Goal: Task Accomplishment & Management: Manage account settings

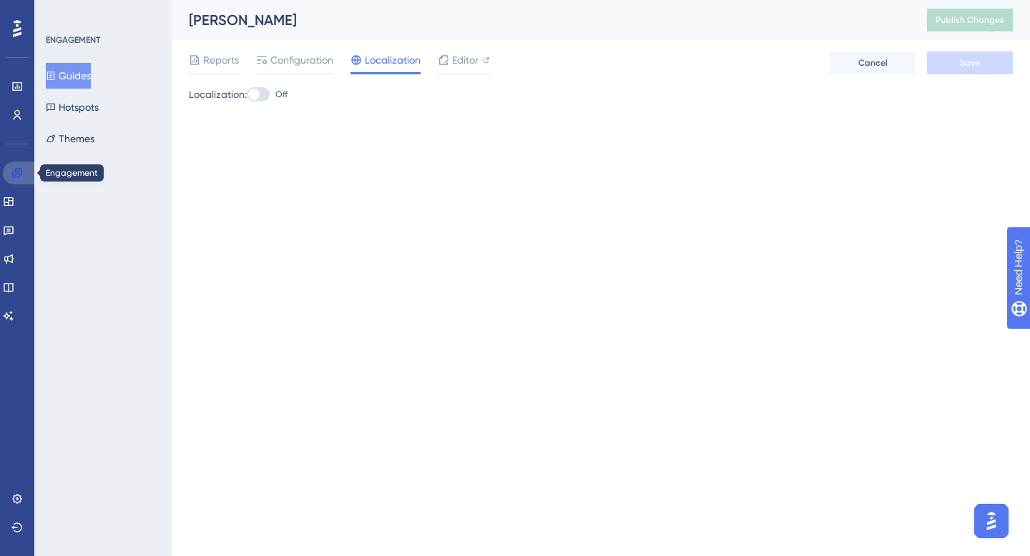
click at [19, 182] on link at bounding box center [20, 173] width 34 height 23
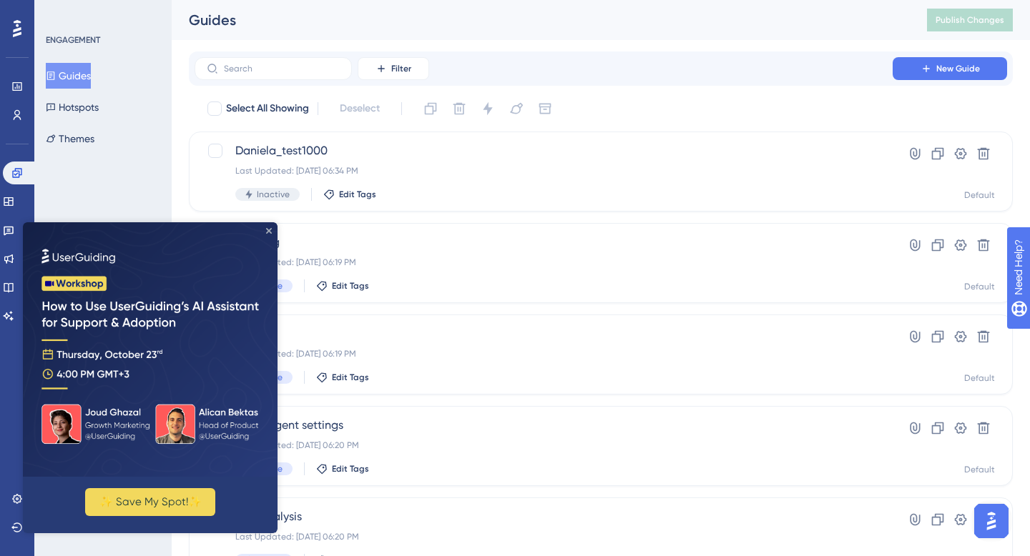
drag, startPoint x: 270, startPoint y: 231, endPoint x: 292, endPoint y: 453, distance: 223.6
click at [270, 231] on icon "Close Preview" at bounding box center [269, 231] width 6 height 6
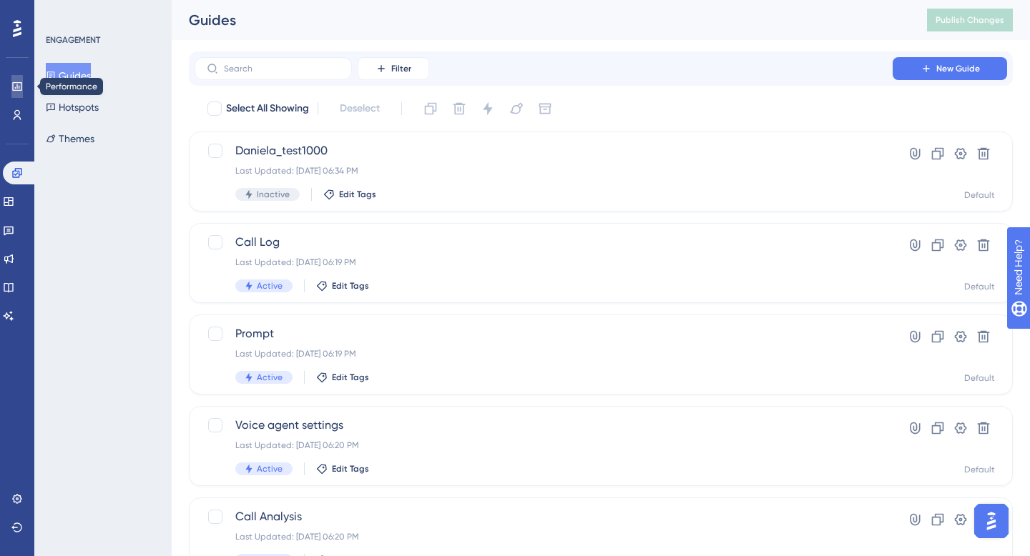
click at [11, 77] on link at bounding box center [16, 86] width 11 height 23
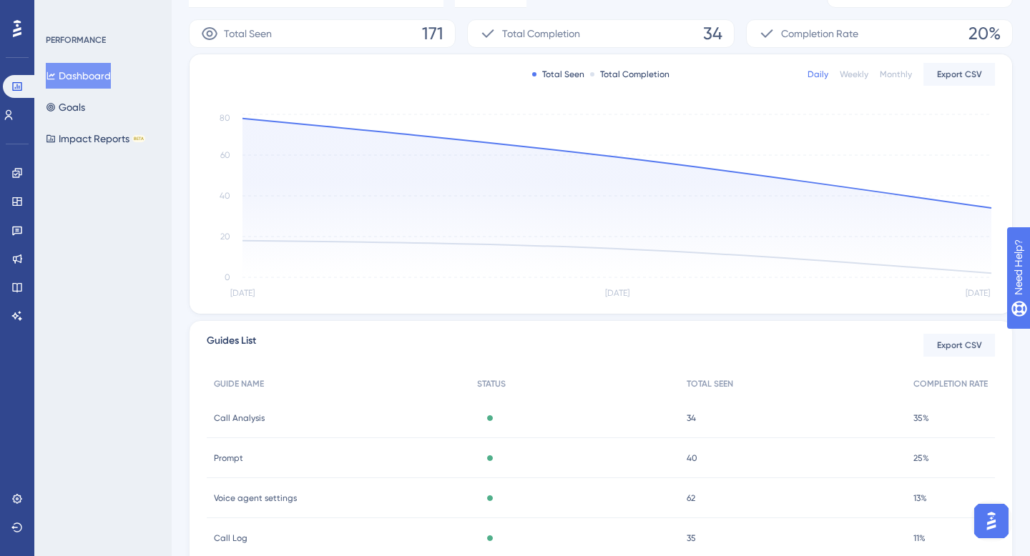
scroll to position [315, 0]
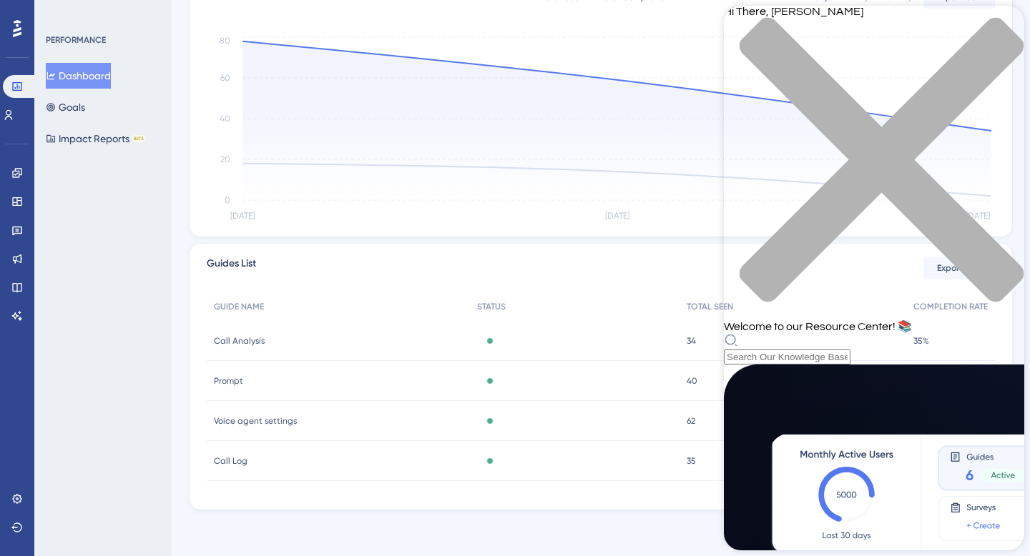
scroll to position [507, 0]
click at [998, 24] on icon "close resource center" at bounding box center [874, 167] width 300 height 300
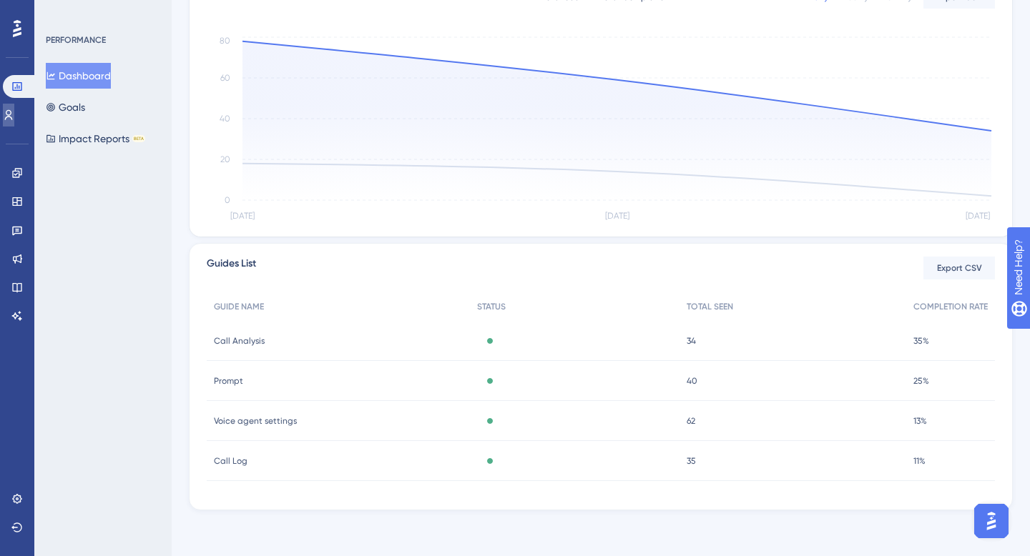
click at [11, 111] on icon at bounding box center [8, 114] width 11 height 11
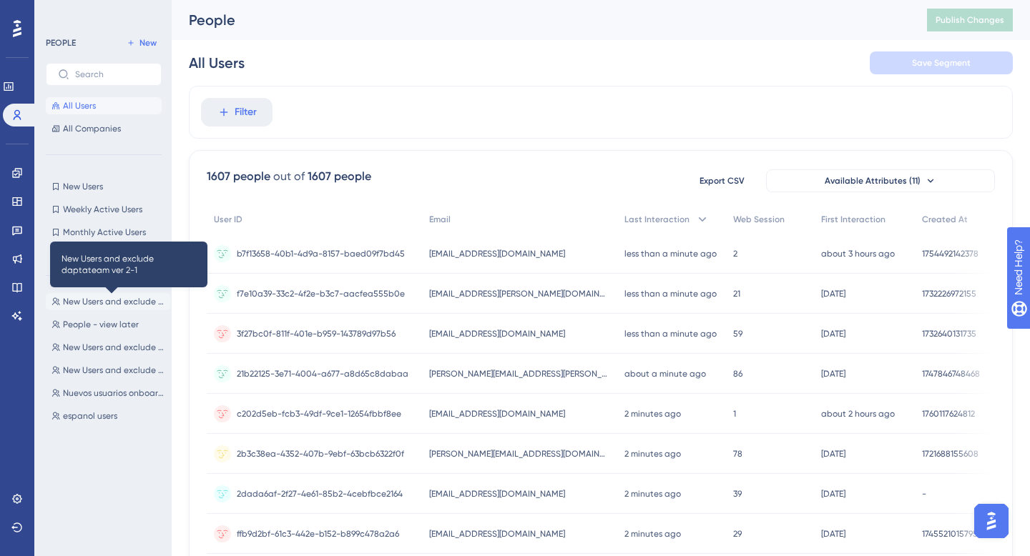
click at [107, 304] on span "New Users and exclude daptateam ver 2-1" at bounding box center [114, 301] width 102 height 11
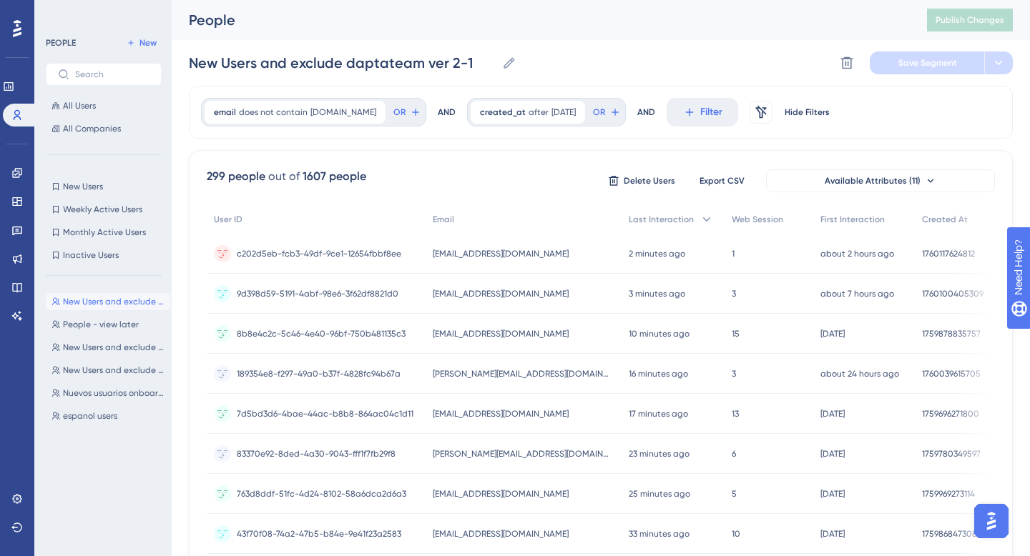
scroll to position [5, 0]
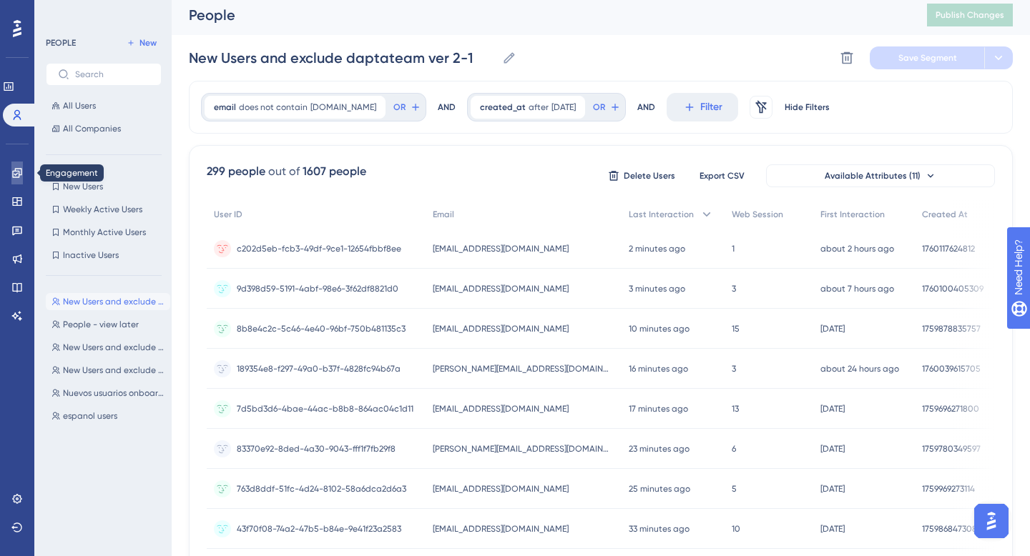
click at [13, 182] on link at bounding box center [16, 173] width 11 height 23
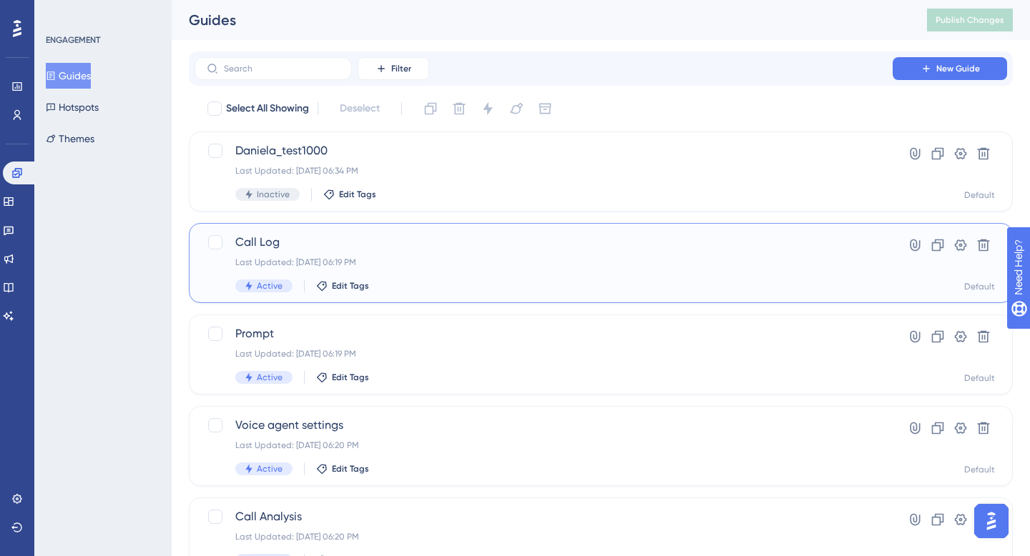
click at [257, 246] on span "Call Log" at bounding box center [543, 242] width 616 height 17
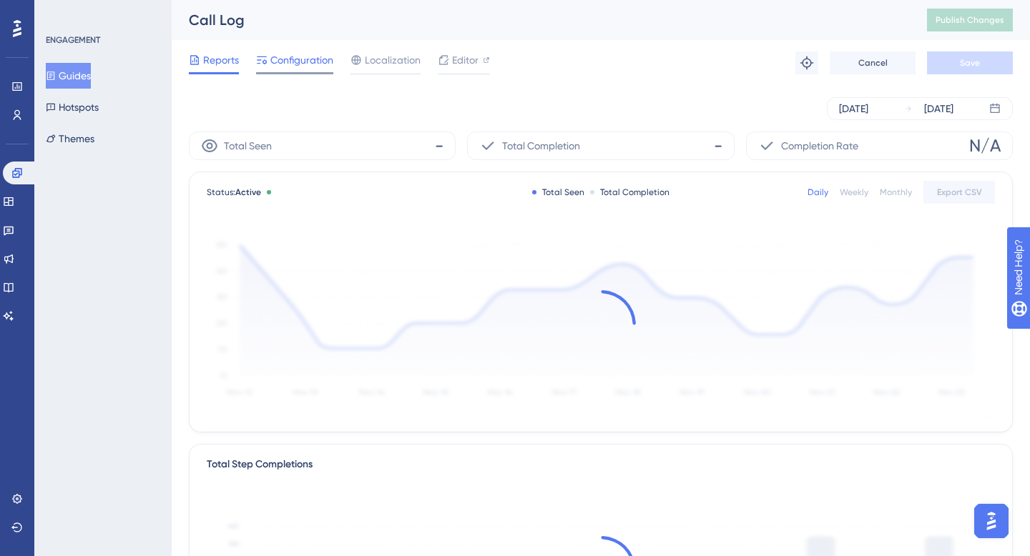
click at [310, 54] on span "Configuration" at bounding box center [301, 59] width 63 height 17
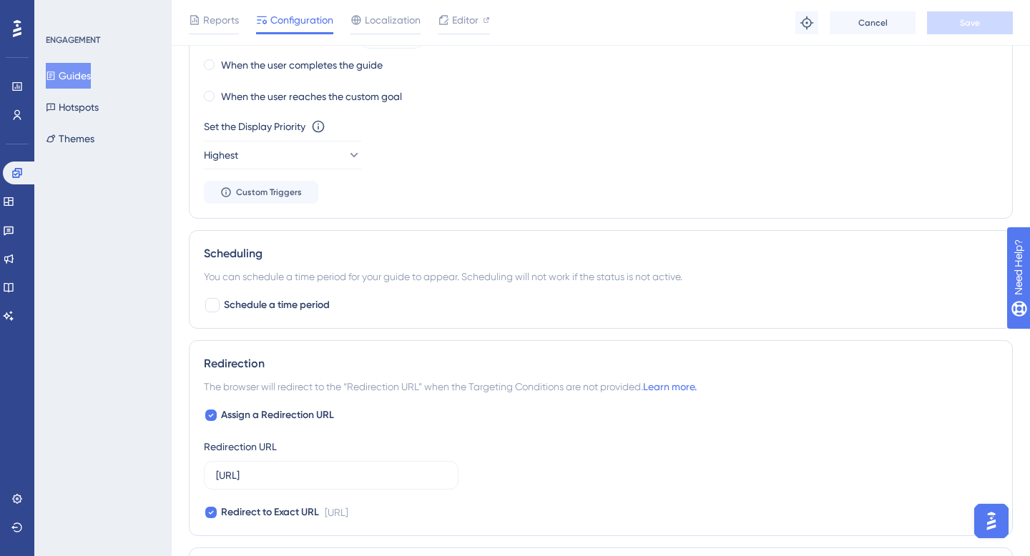
scroll to position [980, 0]
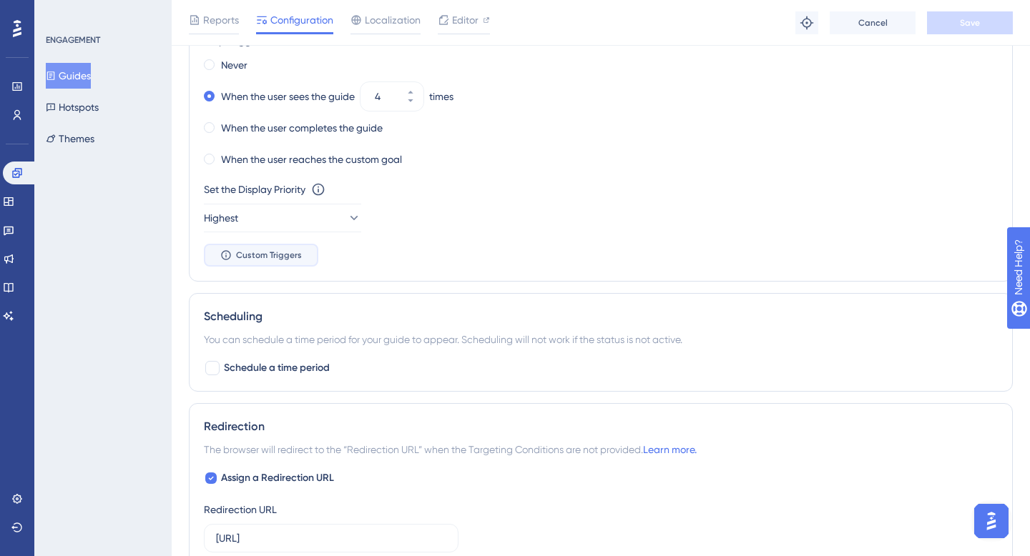
click at [287, 258] on span "Custom Triggers" at bounding box center [269, 255] width 66 height 11
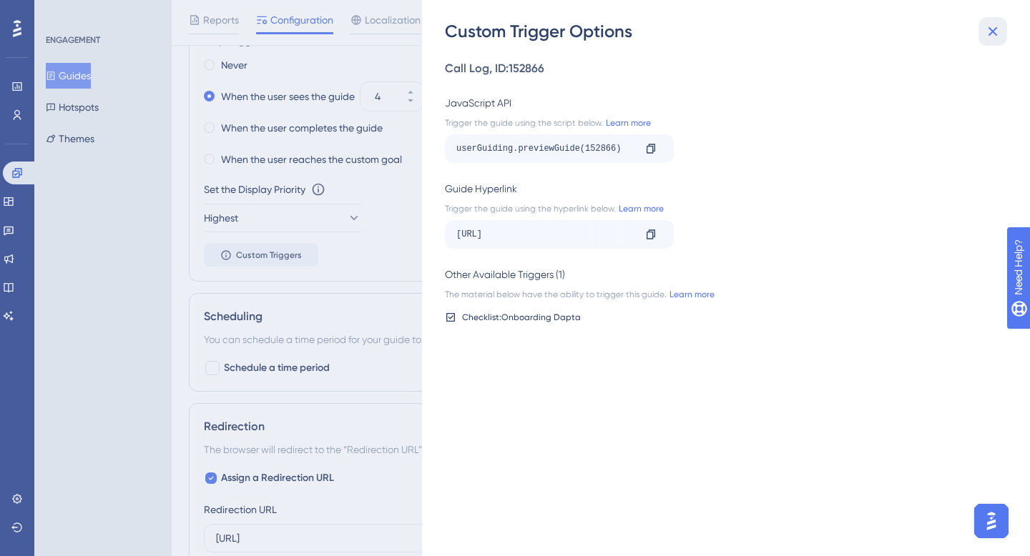
click at [991, 39] on icon at bounding box center [992, 31] width 17 height 17
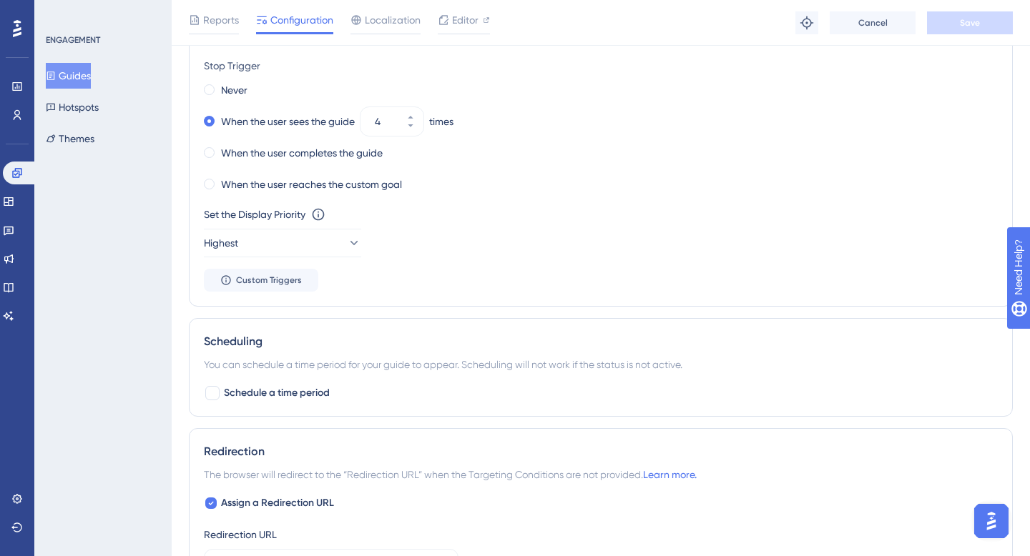
scroll to position [868, 0]
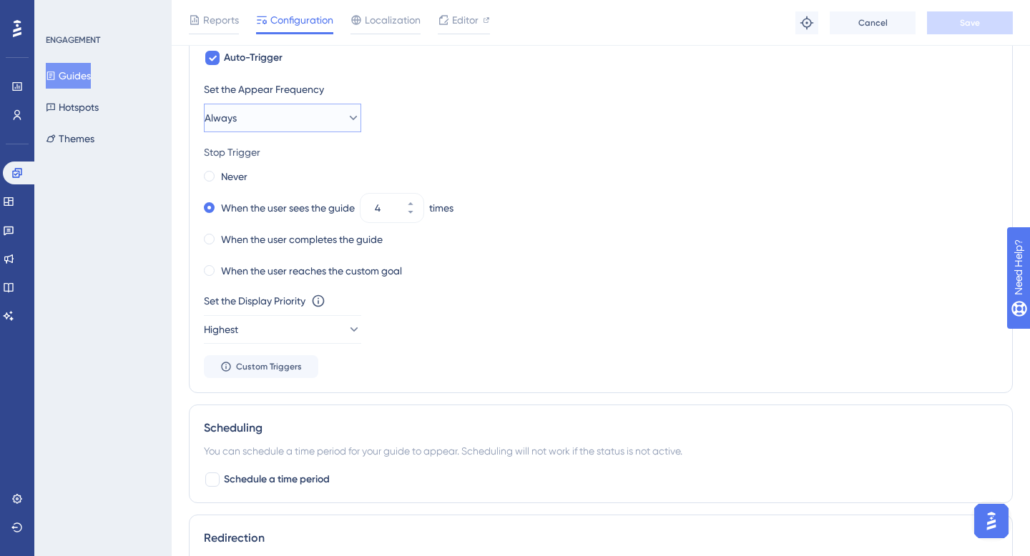
click at [276, 120] on button "Always" at bounding box center [282, 118] width 157 height 29
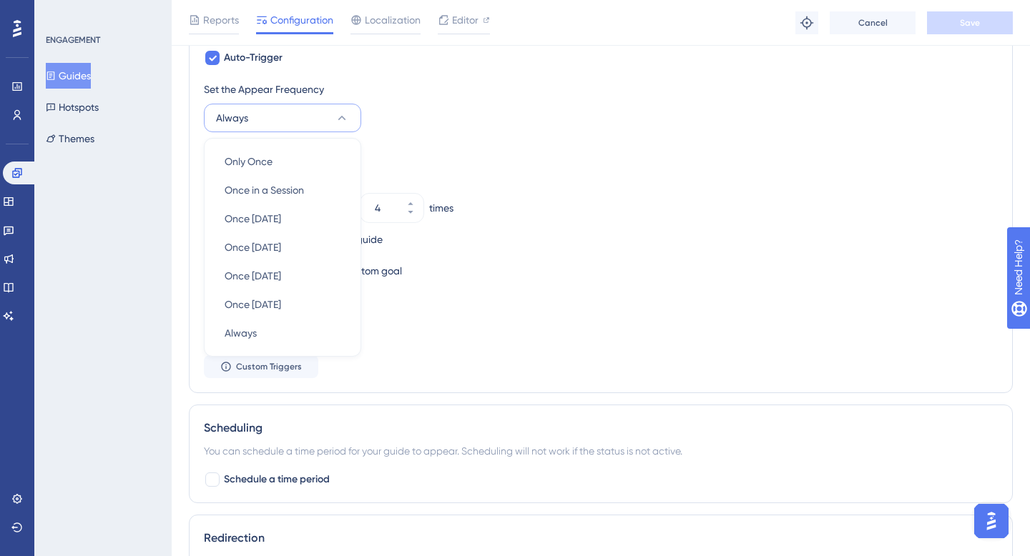
scroll to position [837, 0]
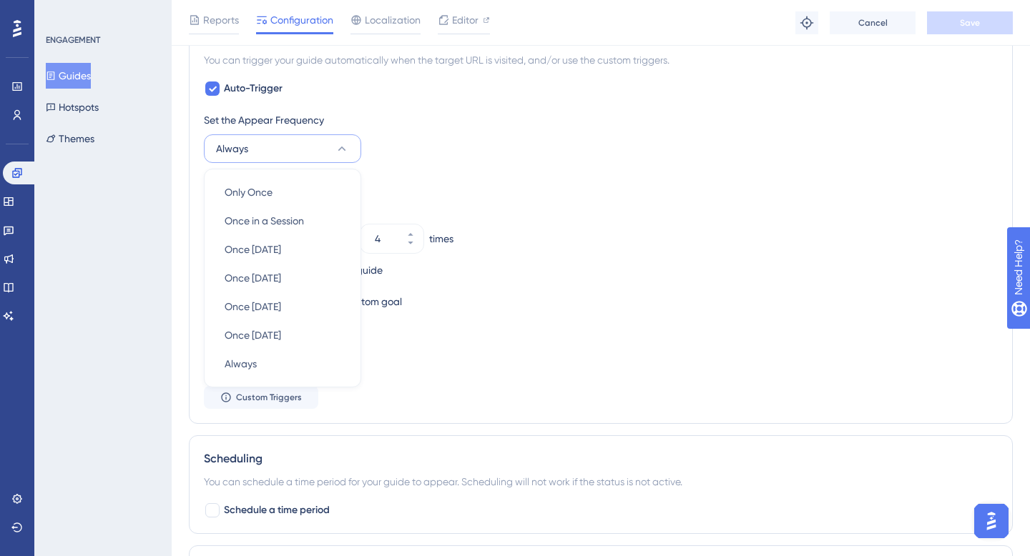
click at [414, 127] on div "Set the Appear Frequency" at bounding box center [601, 120] width 794 height 17
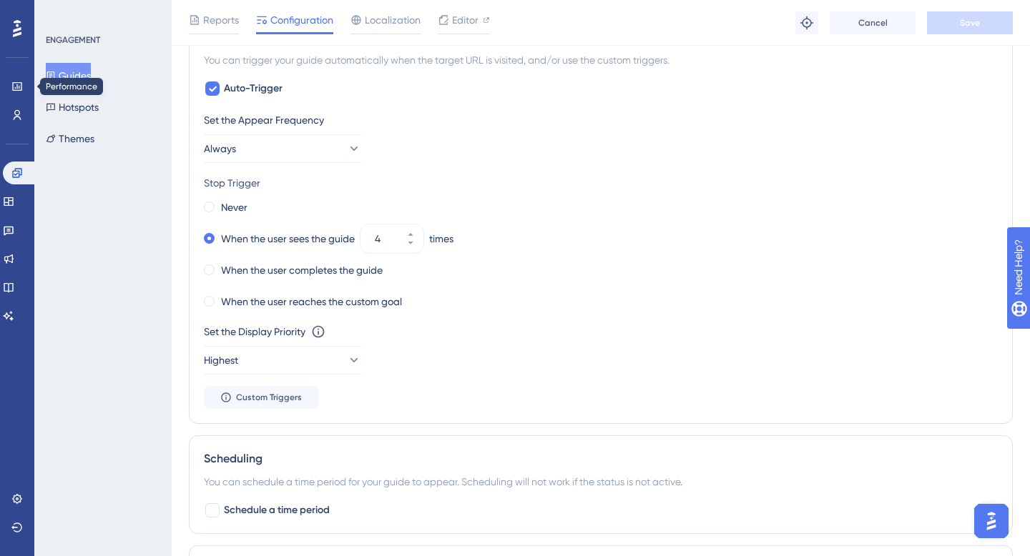
click at [18, 101] on div "Performance Users" at bounding box center [16, 100] width 11 height 51
click at [21, 109] on icon at bounding box center [16, 114] width 11 height 11
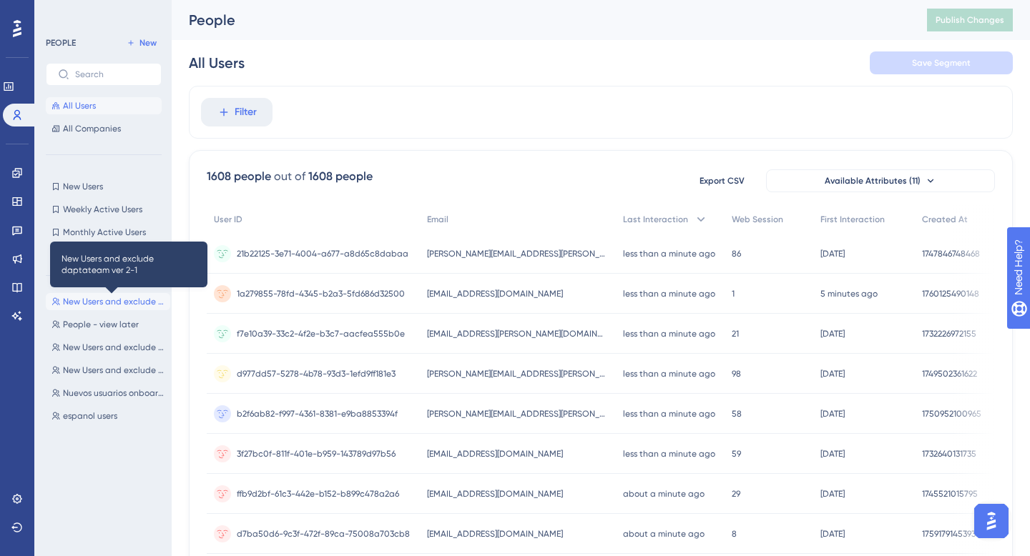
click at [98, 300] on span "New Users and exclude daptateam ver 2-1" at bounding box center [114, 301] width 102 height 11
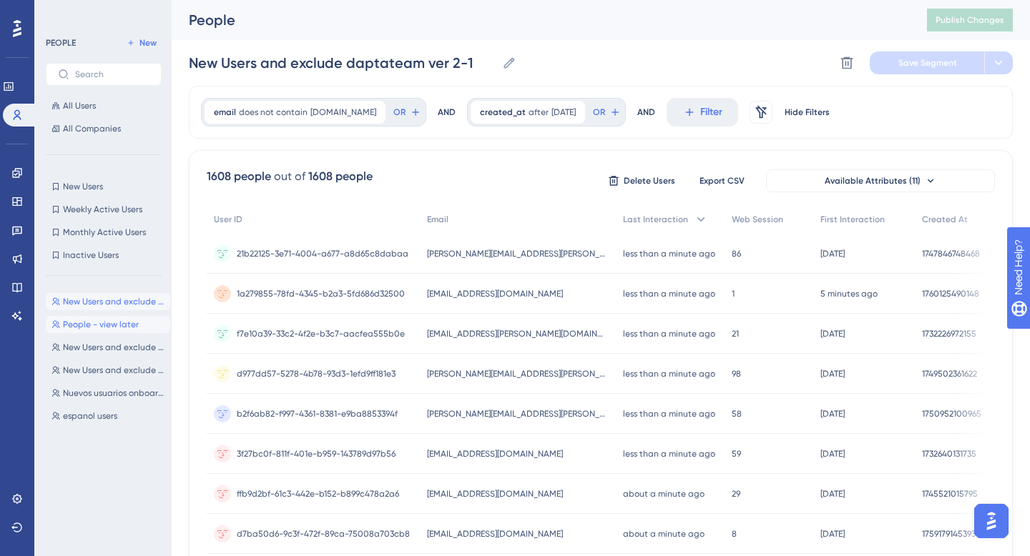
click at [102, 328] on span "People - view later" at bounding box center [101, 324] width 76 height 11
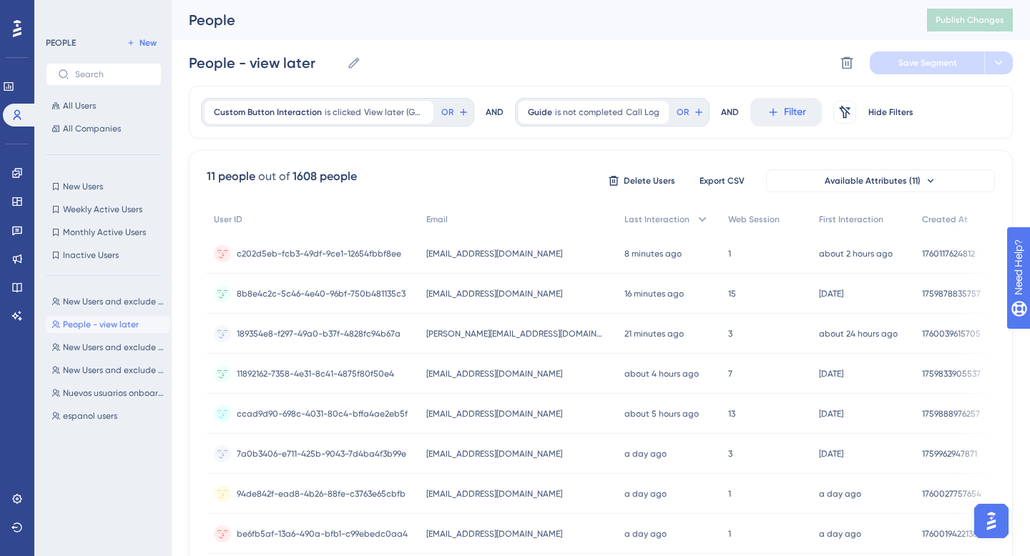
click at [102, 328] on span "People - view later" at bounding box center [101, 324] width 76 height 11
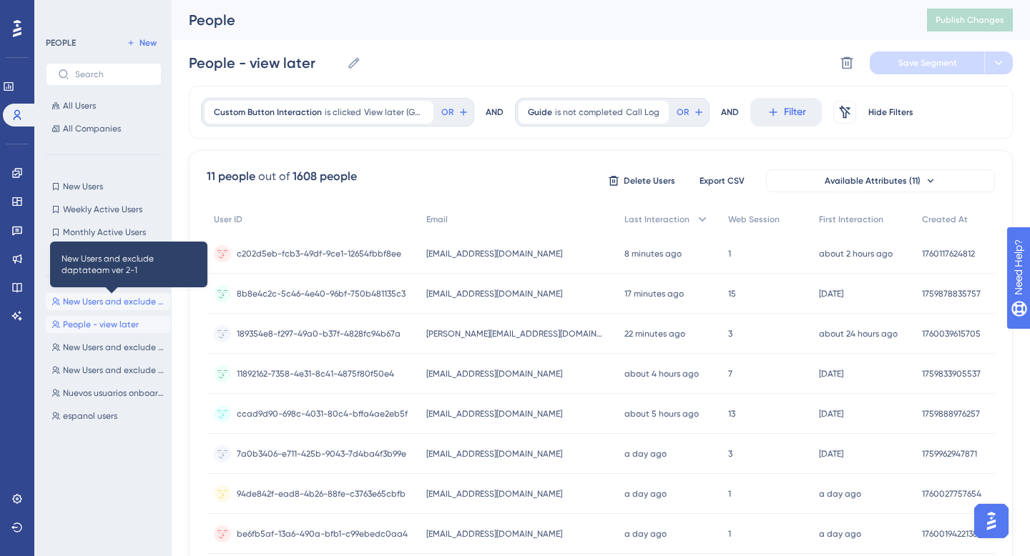
click at [105, 299] on span "New Users and exclude daptateam ver 2-1" at bounding box center [114, 301] width 102 height 11
type input "New Users and exclude daptateam ver 2-1"
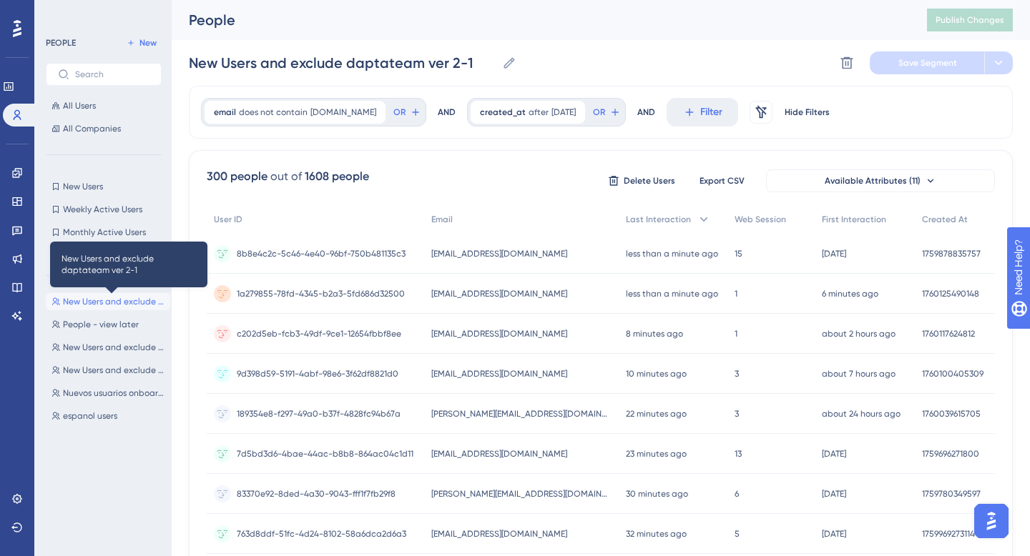
click at [107, 299] on span "New Users and exclude daptateam ver 2-1" at bounding box center [114, 301] width 102 height 11
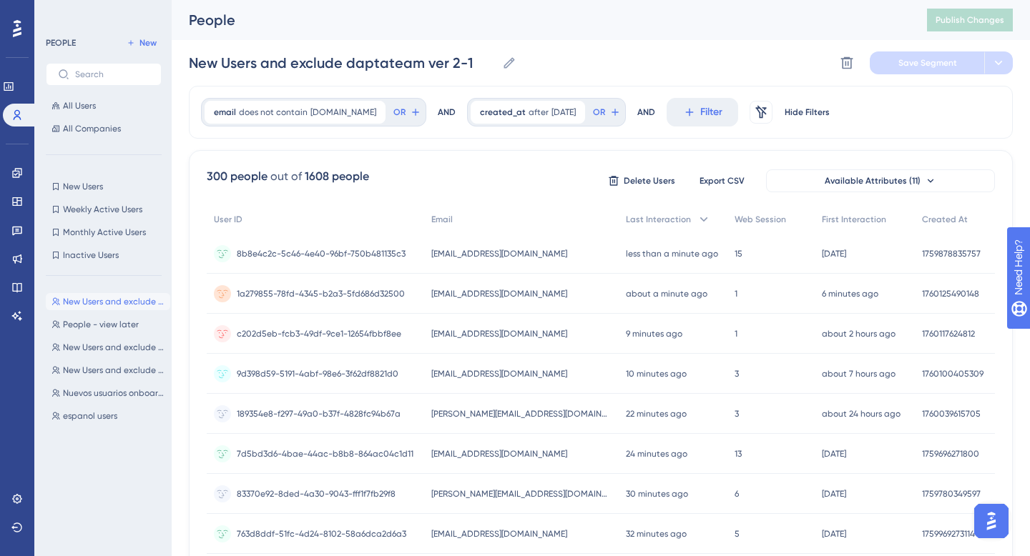
click at [265, 173] on div "300 people" at bounding box center [237, 176] width 61 height 17
click at [238, 217] on span "User ID" at bounding box center [228, 219] width 29 height 11
click at [444, 220] on span "Email" at bounding box center [441, 219] width 21 height 11
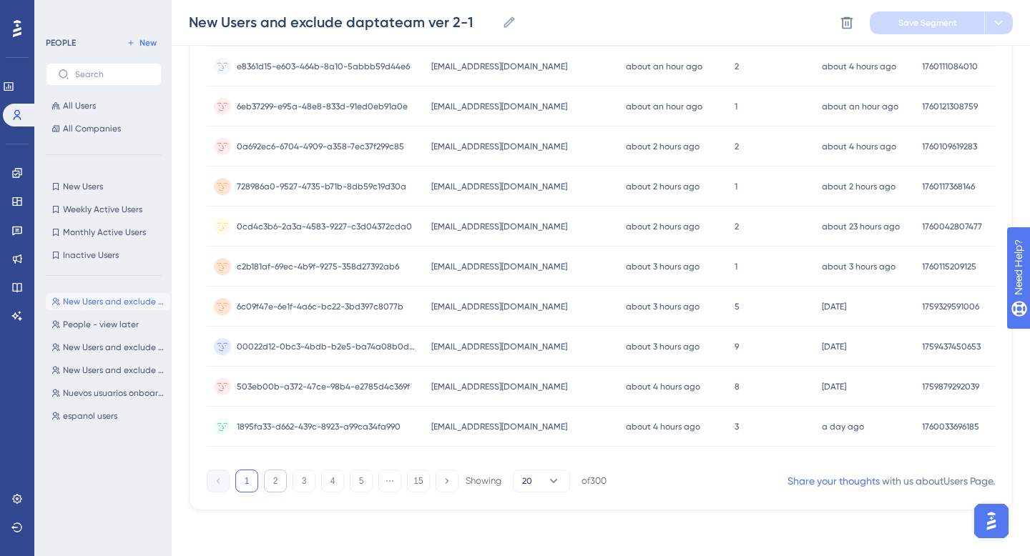
click at [276, 483] on button "2" at bounding box center [275, 481] width 23 height 23
click at [245, 480] on button "1" at bounding box center [246, 481] width 23 height 23
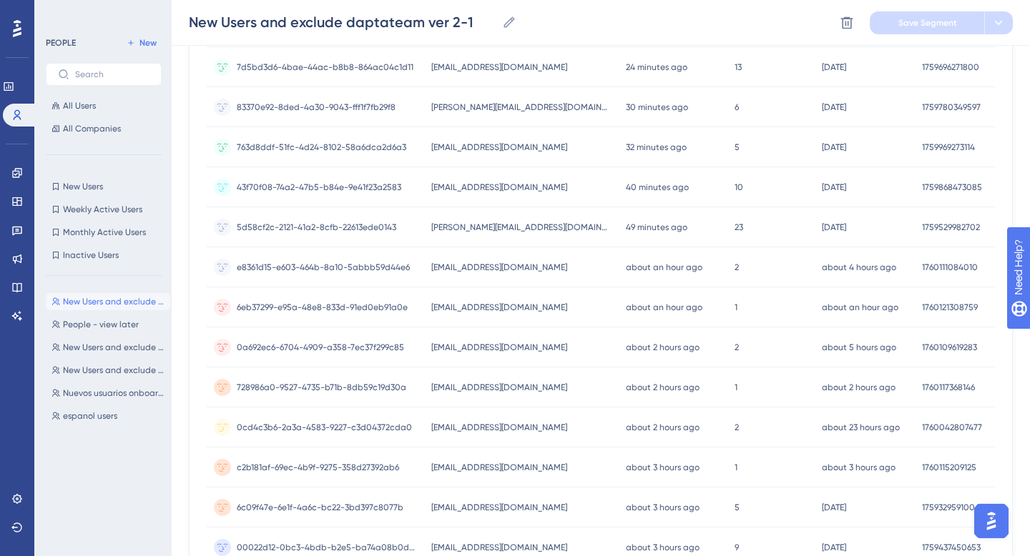
scroll to position [0, 0]
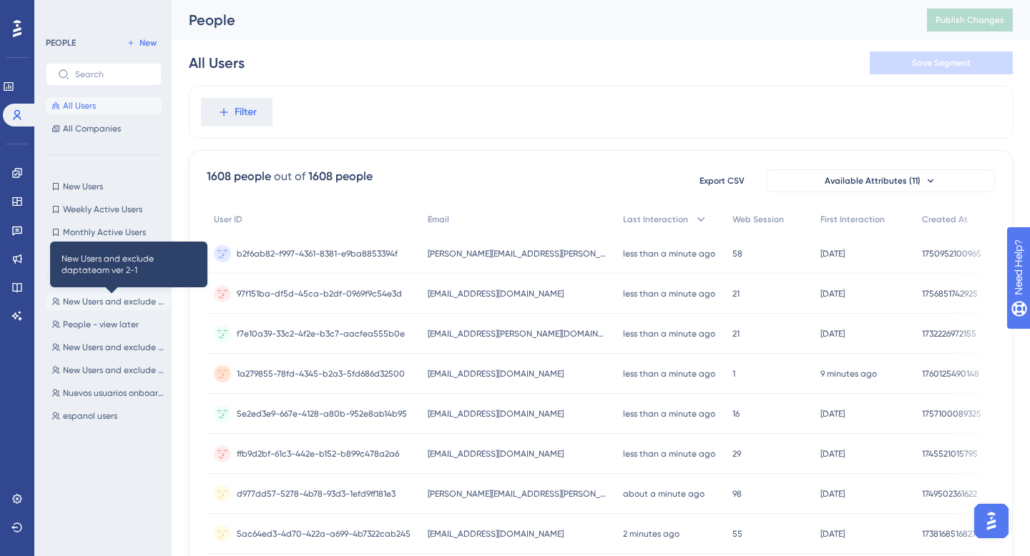
click at [118, 299] on span "New Users and exclude daptateam ver 2-1" at bounding box center [114, 301] width 102 height 11
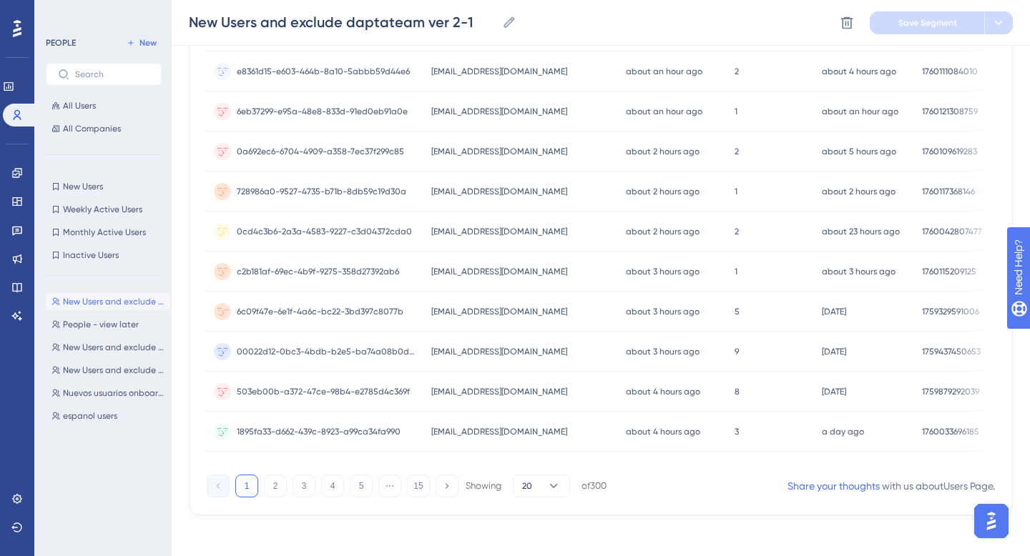
scroll to position [599, 0]
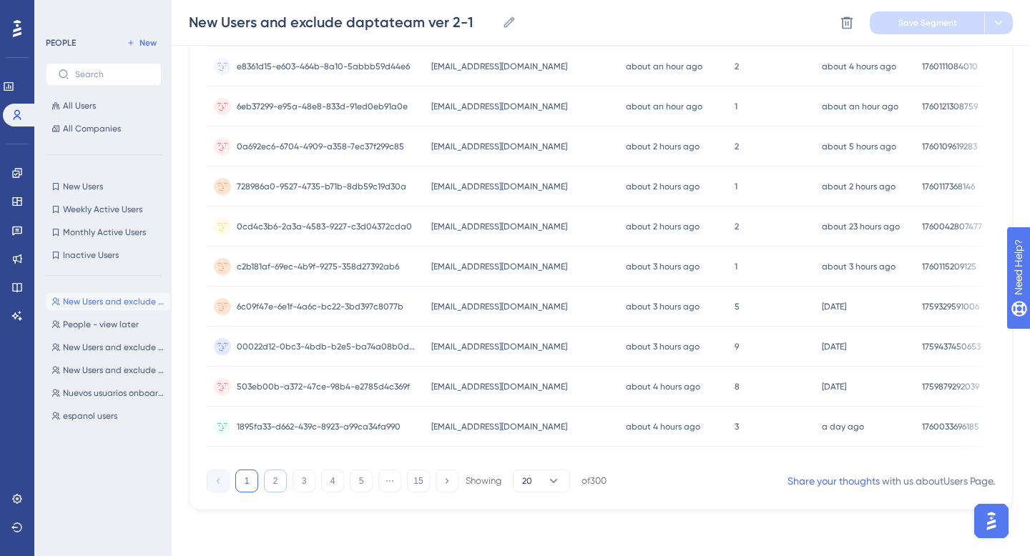
click at [271, 483] on button "2" at bounding box center [275, 481] width 23 height 23
click at [298, 486] on button "3" at bounding box center [303, 481] width 23 height 23
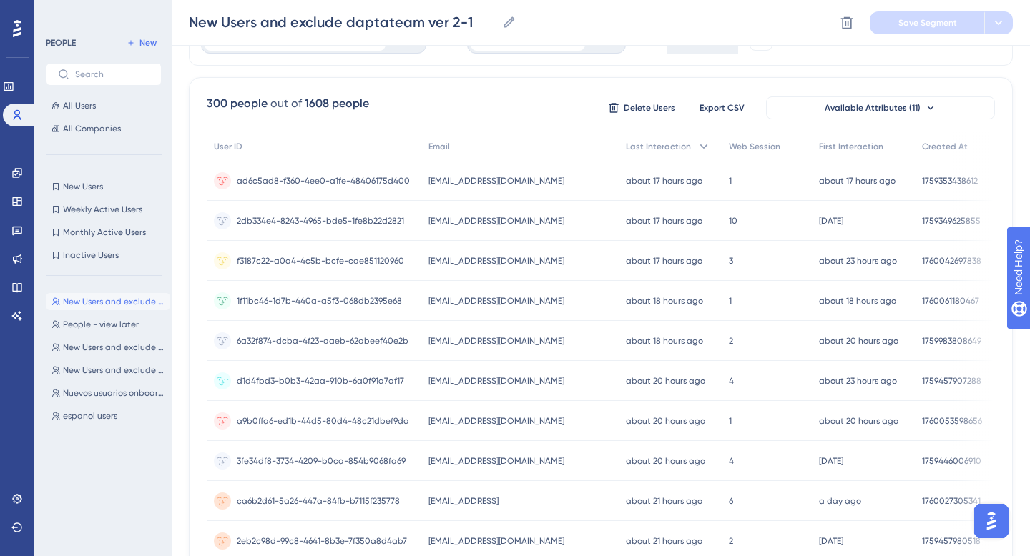
scroll to position [0, 0]
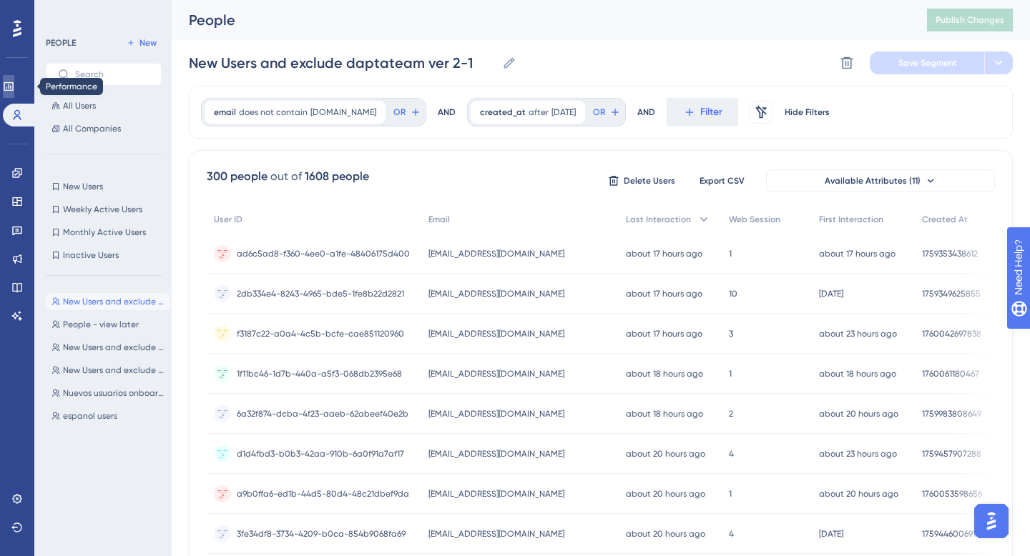
click at [13, 90] on icon at bounding box center [8, 86] width 9 height 9
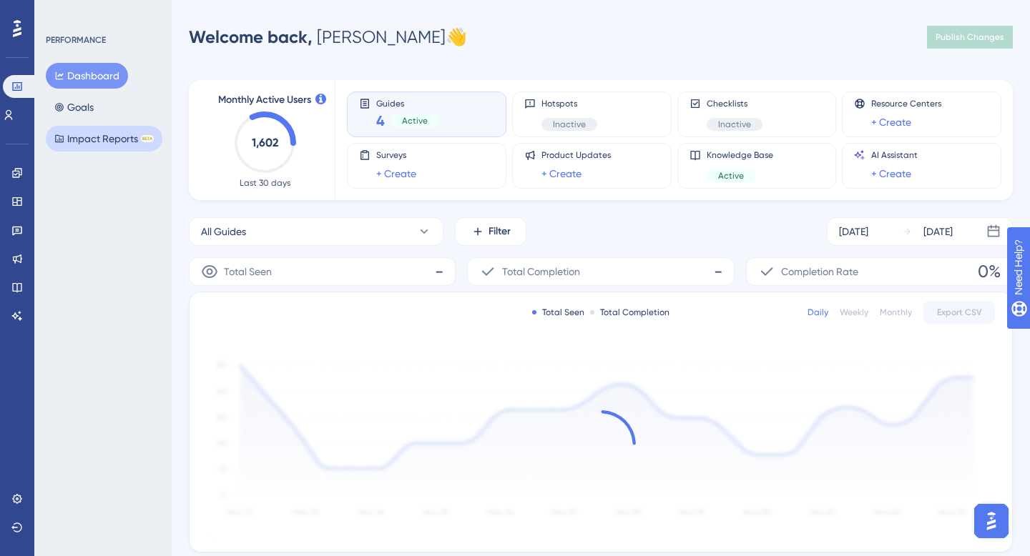
click at [96, 140] on button "Impact Reports BETA" at bounding box center [104, 139] width 117 height 26
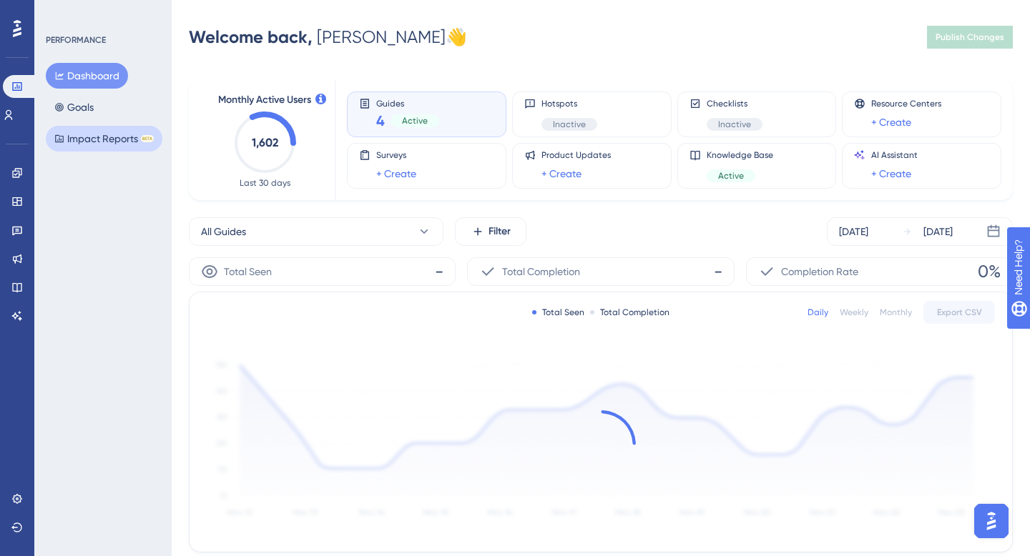
click at [96, 140] on button "Impact Reports BETA" at bounding box center [104, 139] width 117 height 26
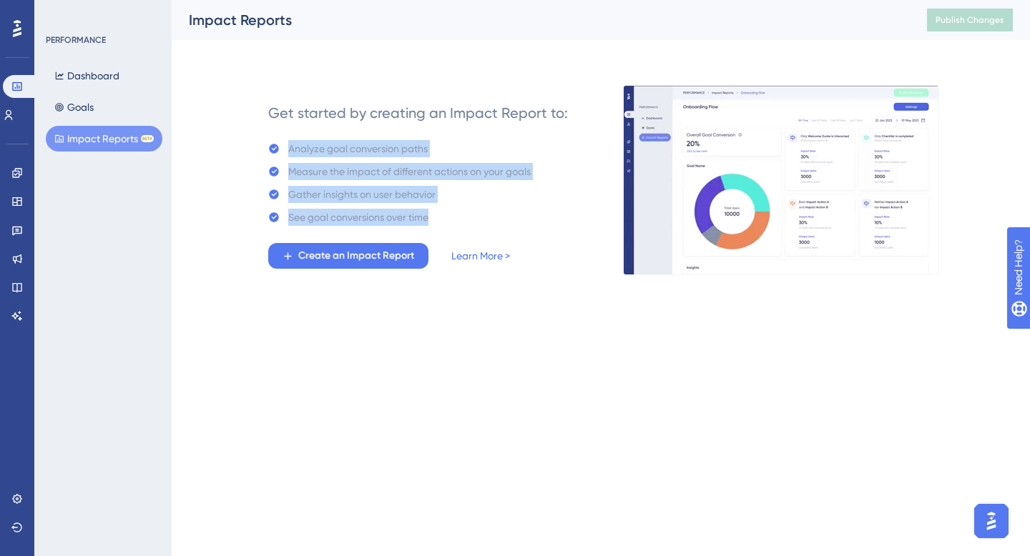
drag, startPoint x: 455, startPoint y: 228, endPoint x: 286, endPoint y: 139, distance: 190.6
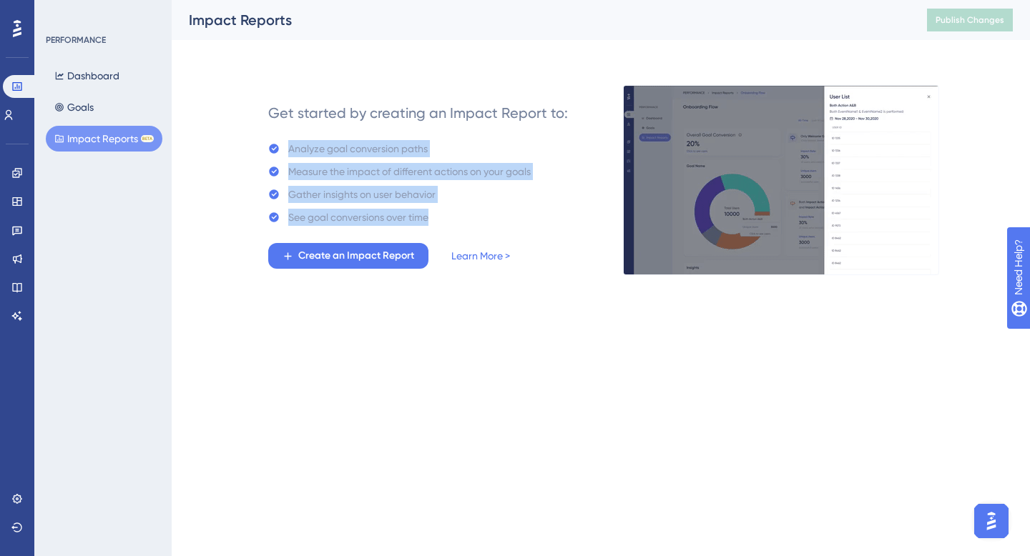
click at [286, 140] on div "Get started by creating an Impact Report to: Analyze goal conversion paths Meas…" at bounding box center [418, 180] width 300 height 177
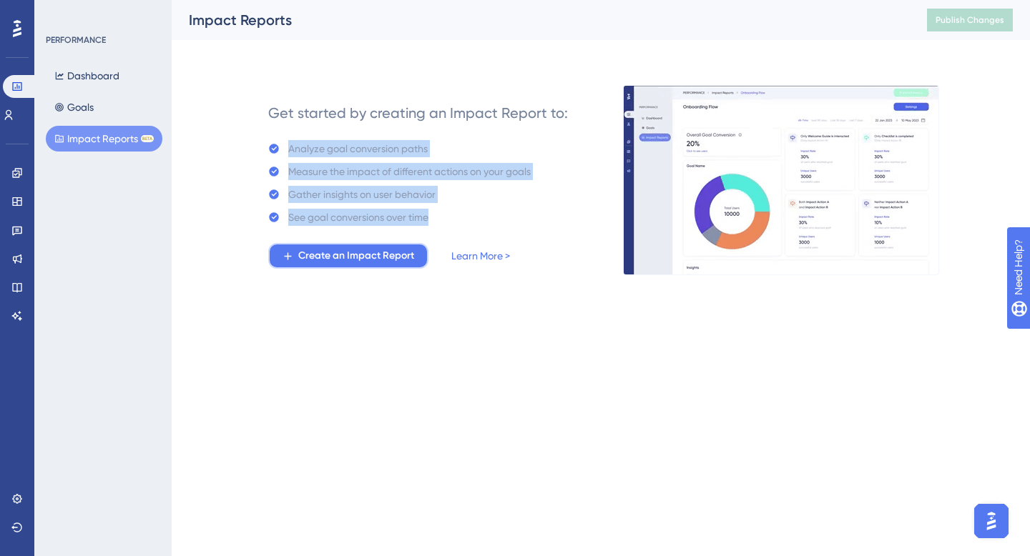
click at [338, 262] on span "Create an Impact Report" at bounding box center [356, 255] width 116 height 17
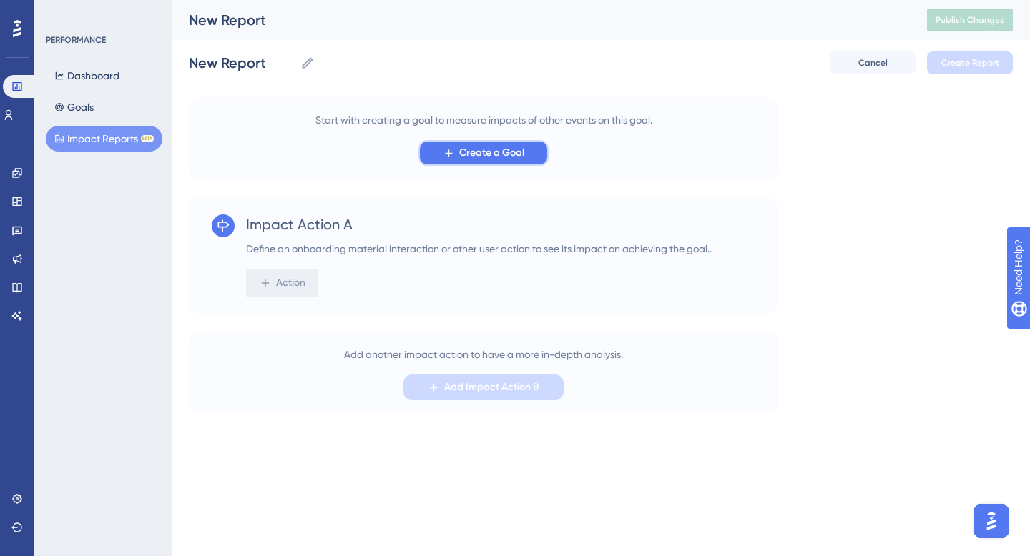
click at [465, 160] on span "Create a Goal" at bounding box center [491, 152] width 65 height 17
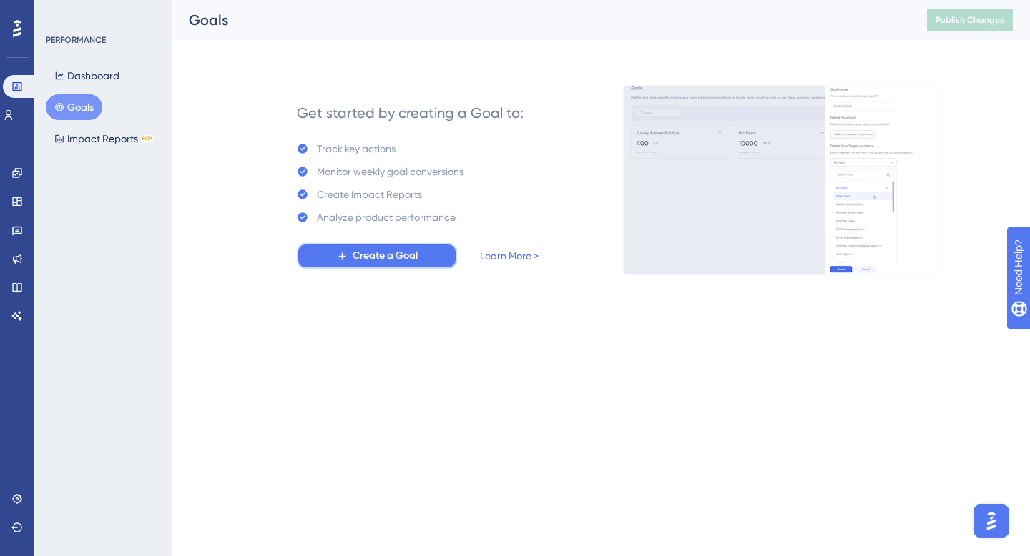
click at [420, 252] on button "Create a Goal" at bounding box center [377, 256] width 160 height 26
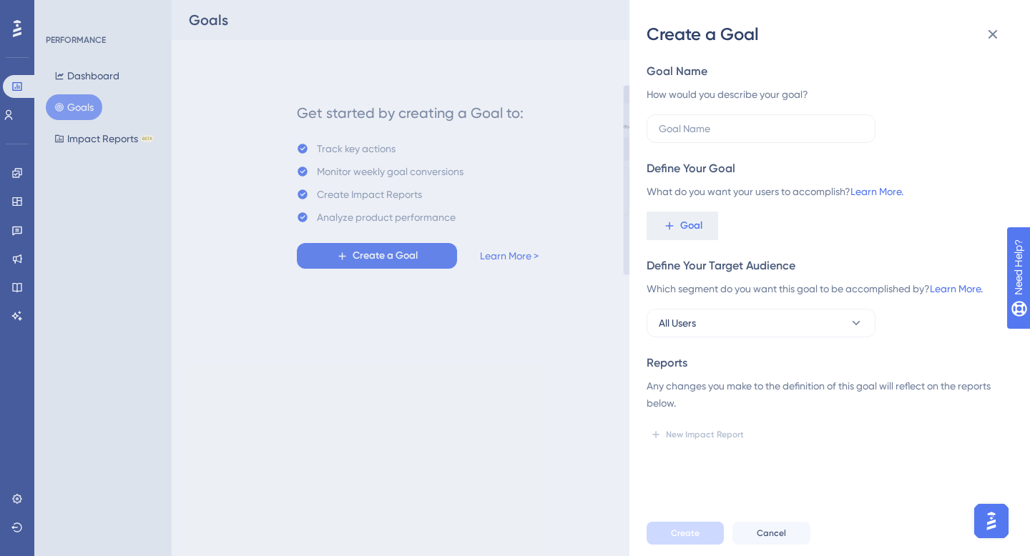
click at [706, 147] on div "Goal Name How would you describe your goal? Define Your Goal What do you want y…" at bounding box center [823, 254] width 355 height 383
click at [689, 131] on input "text" at bounding box center [761, 129] width 205 height 16
click at [693, 230] on span "Goal" at bounding box center [691, 225] width 22 height 17
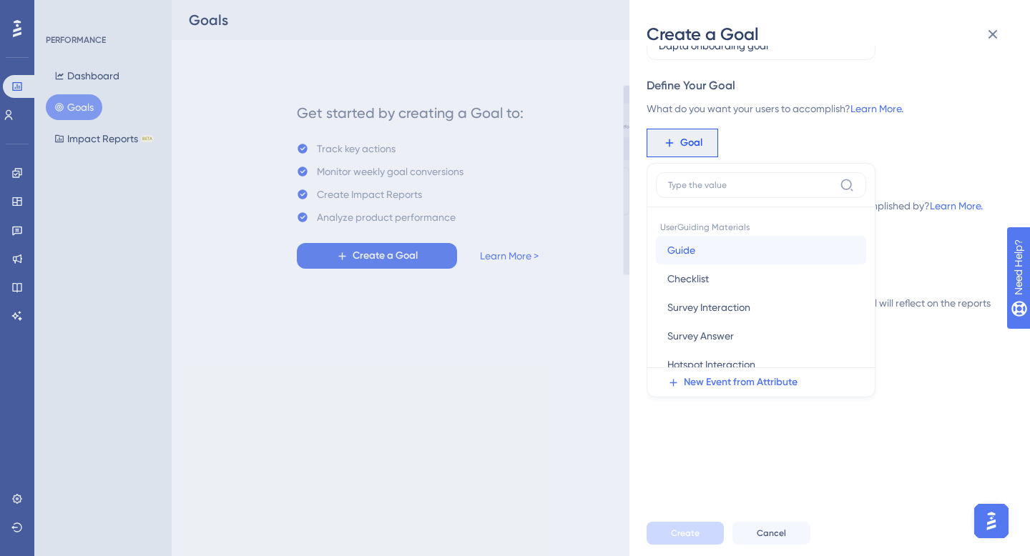
click at [694, 260] on button "Guide Guide" at bounding box center [761, 250] width 210 height 29
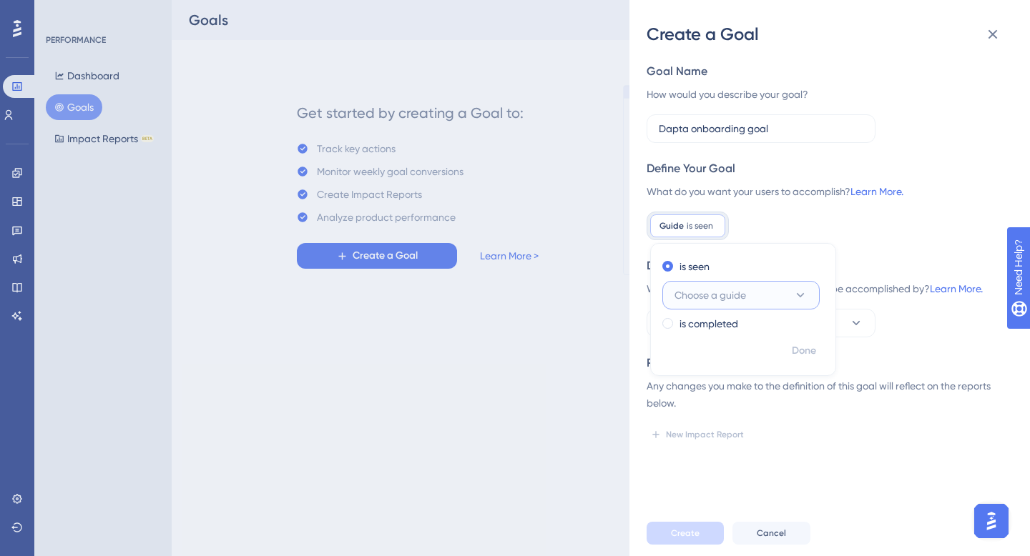
click at [709, 298] on span "Choose a guide" at bounding box center [710, 295] width 72 height 17
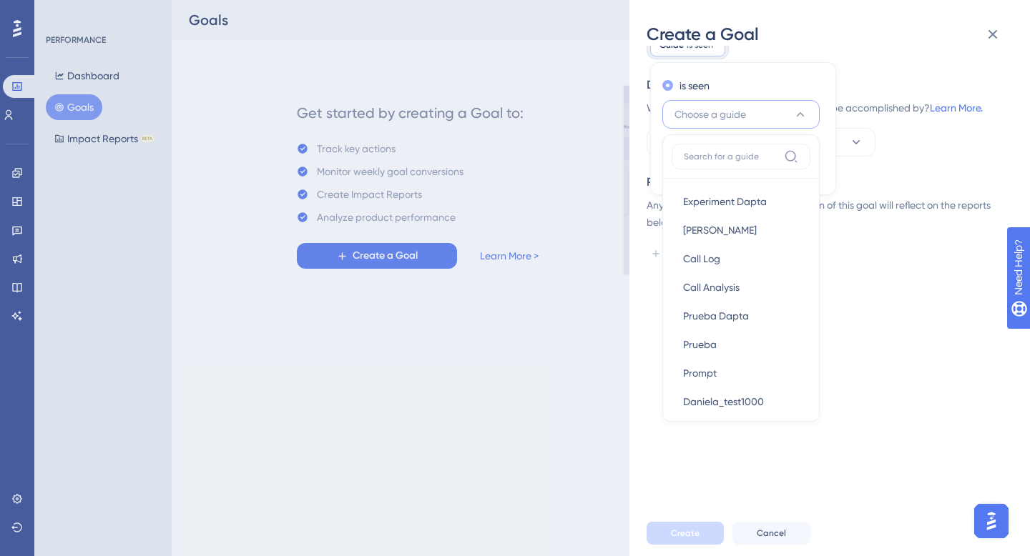
click at [710, 88] on div "is seen" at bounding box center [740, 85] width 156 height 17
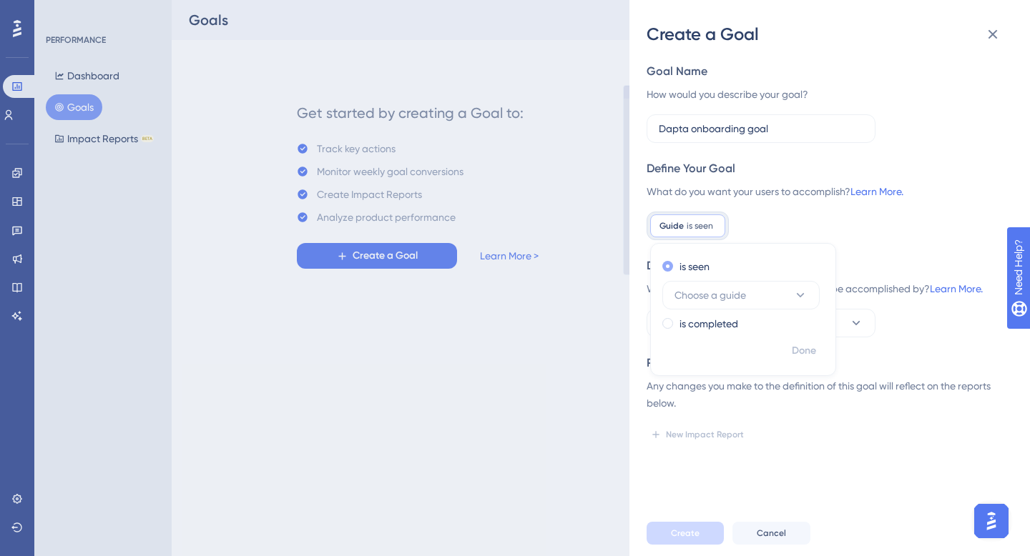
scroll to position [0, 0]
click at [711, 326] on label "is completed" at bounding box center [708, 323] width 59 height 17
click at [711, 317] on span "Choose a guide" at bounding box center [710, 318] width 72 height 17
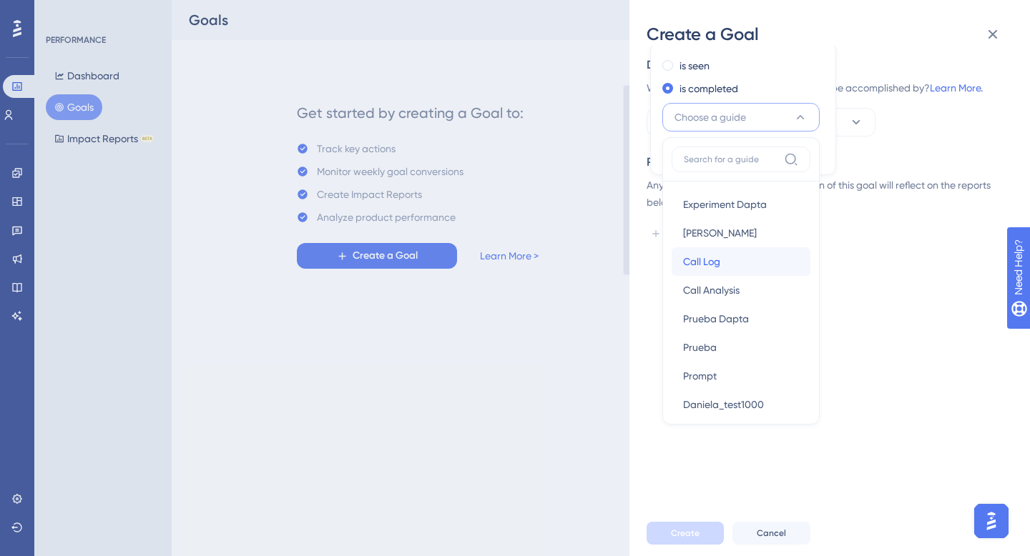
click at [714, 263] on span "Call Log" at bounding box center [701, 261] width 37 height 17
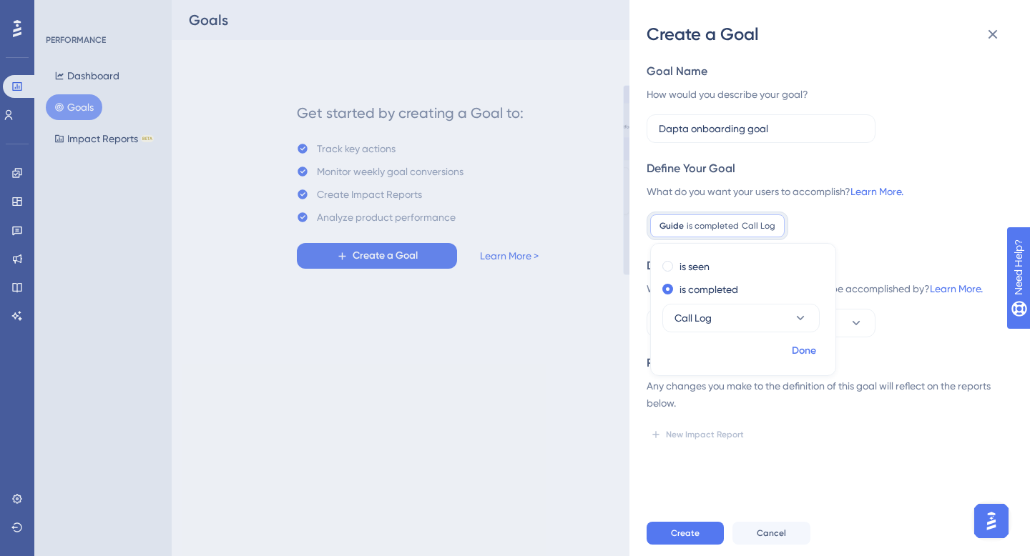
click at [801, 351] on span "Done" at bounding box center [804, 351] width 24 height 17
click at [757, 333] on button "All Users" at bounding box center [760, 323] width 229 height 29
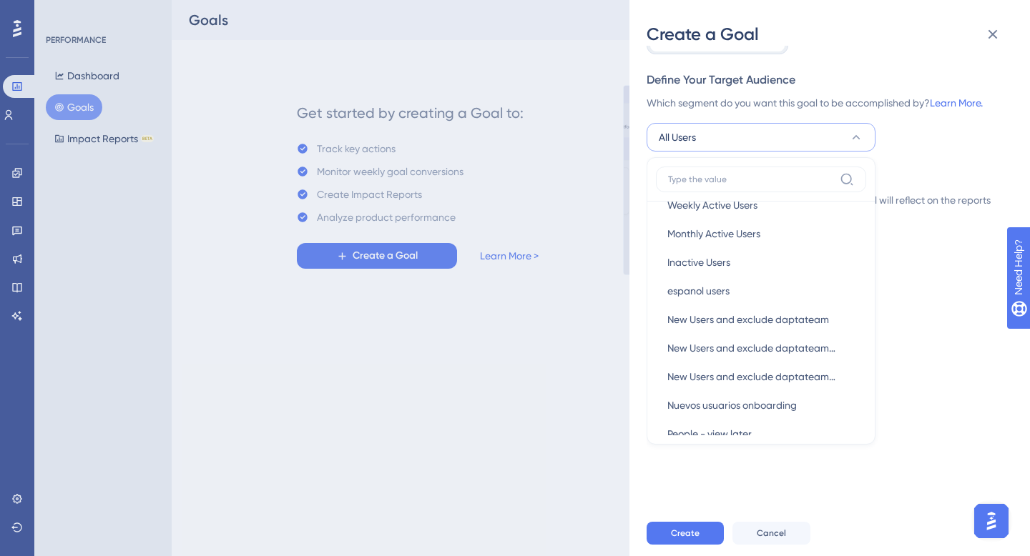
scroll to position [98, 0]
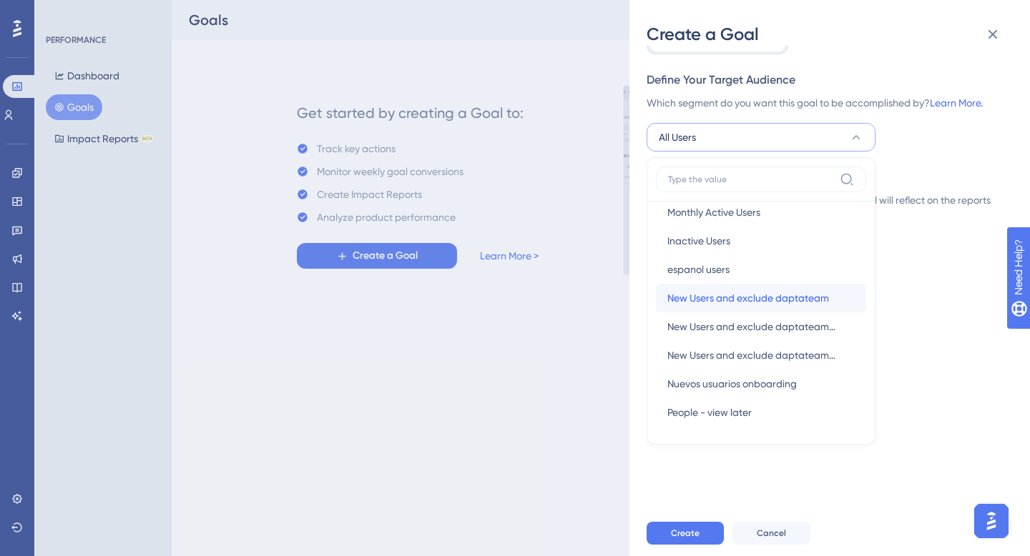
click at [754, 298] on span "New Users and exclude daptateam" at bounding box center [748, 298] width 162 height 17
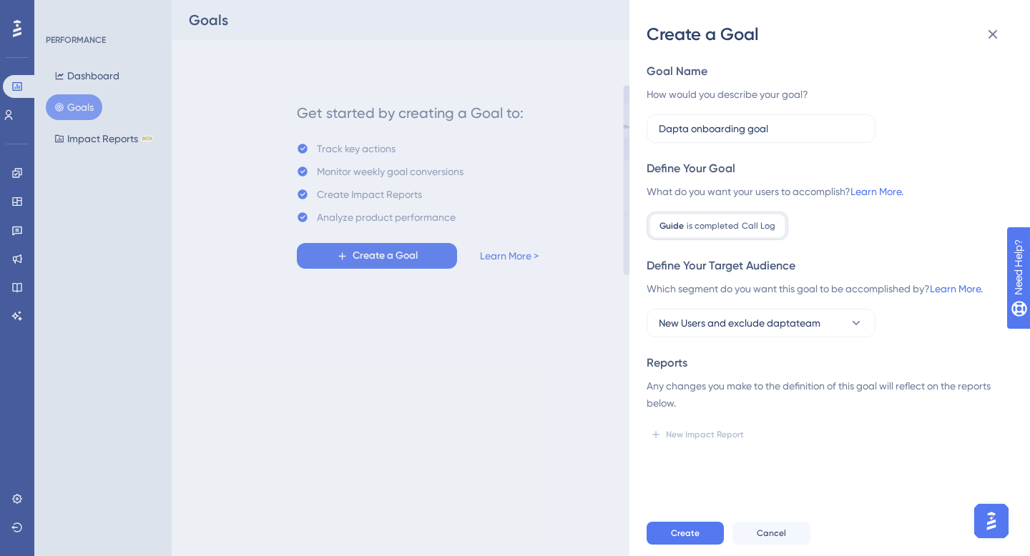
scroll to position [0, 0]
click at [781, 324] on span "New Users and exclude daptateam" at bounding box center [740, 323] width 162 height 17
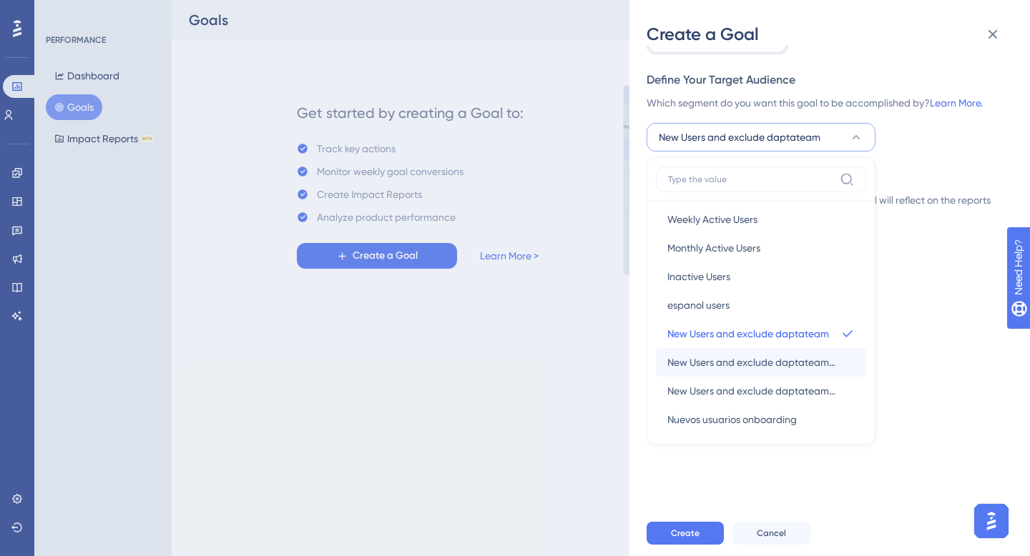
scroll to position [64, 0]
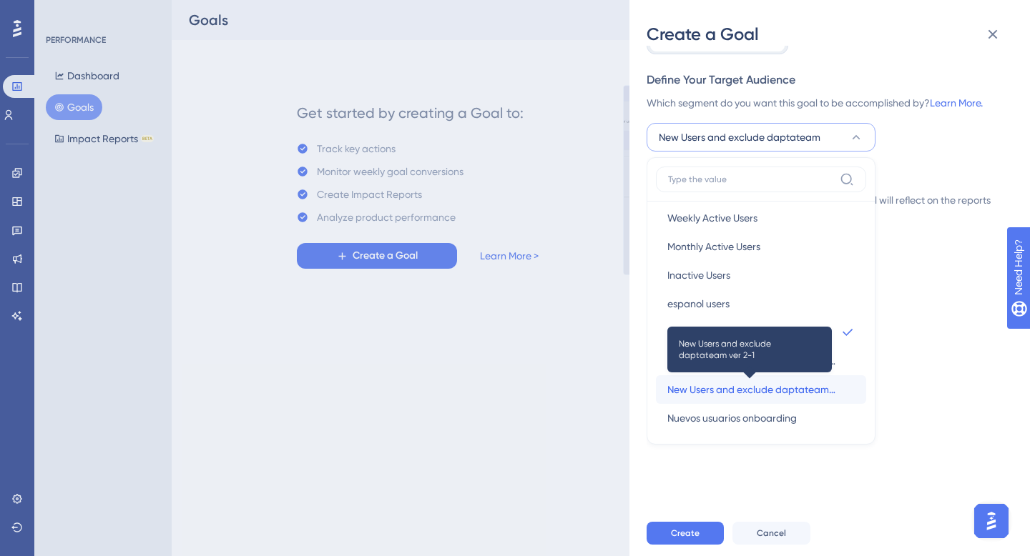
click at [752, 391] on span "New Users and exclude daptateam ver 2-1" at bounding box center [751, 389] width 169 height 17
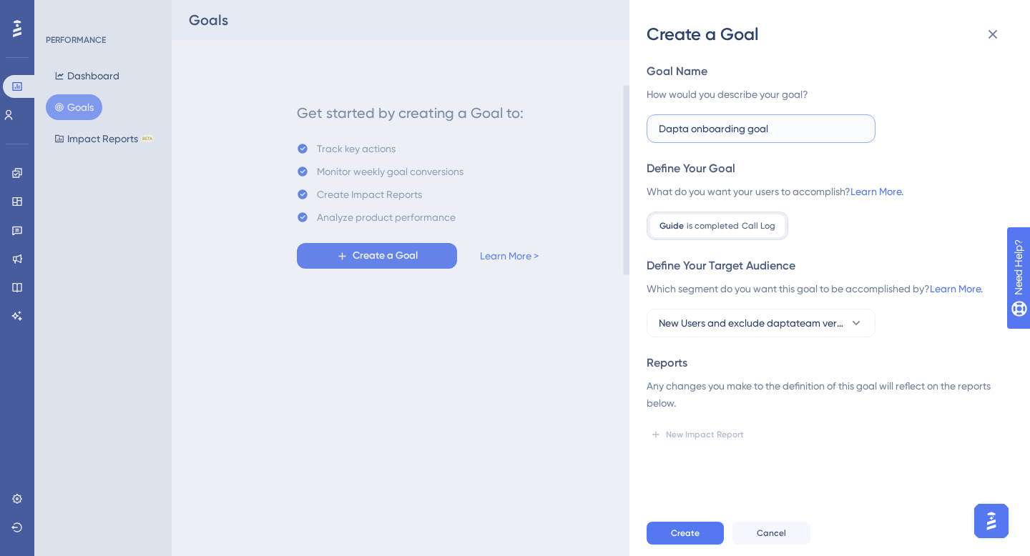
click at [777, 125] on input "Dapta onboarding goal" at bounding box center [761, 129] width 205 height 16
drag, startPoint x: 832, startPoint y: 132, endPoint x: 526, endPoint y: 139, distance: 306.1
click at [526, 139] on div "Create a Goal Goal Name How would you describe your goal? Dapta onboarding goal…" at bounding box center [515, 278] width 1030 height 556
type input "Dapta onboarding goal call log"
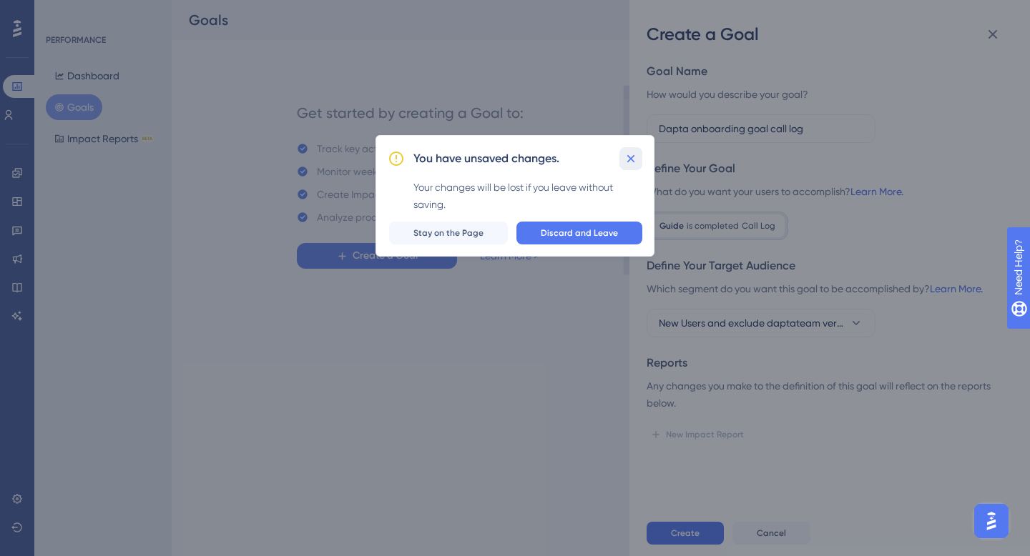
click at [634, 154] on icon at bounding box center [631, 159] width 14 height 14
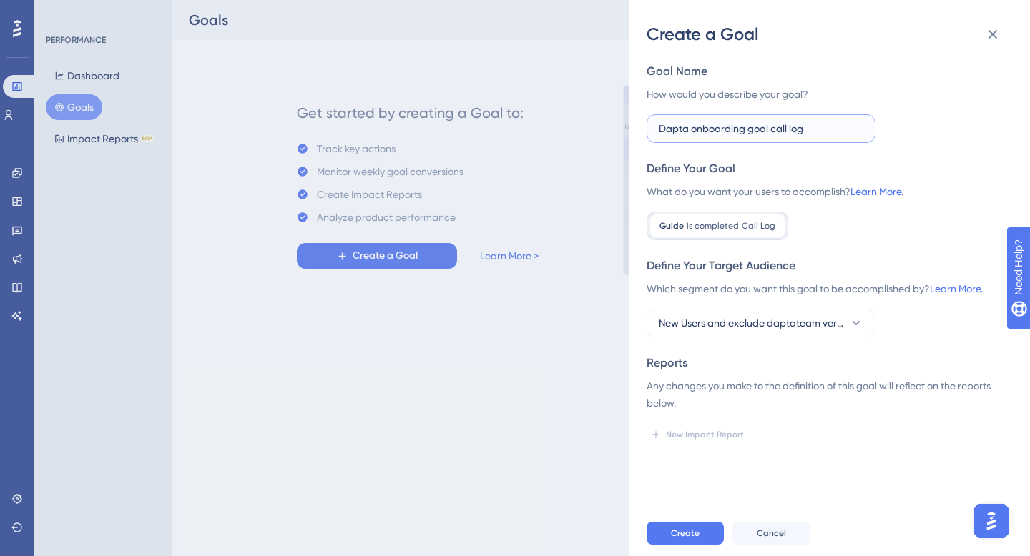
drag, startPoint x: 805, startPoint y: 129, endPoint x: 649, endPoint y: 126, distance: 155.9
click at [650, 128] on label "Dapta onboarding goal call log" at bounding box center [760, 128] width 229 height 29
click at [685, 239] on div "Guide is completed Call Log Call Log Remove" at bounding box center [717, 226] width 142 height 29
click at [685, 232] on div "Guide is completed Call Log Call Log Remove" at bounding box center [717, 226] width 134 height 23
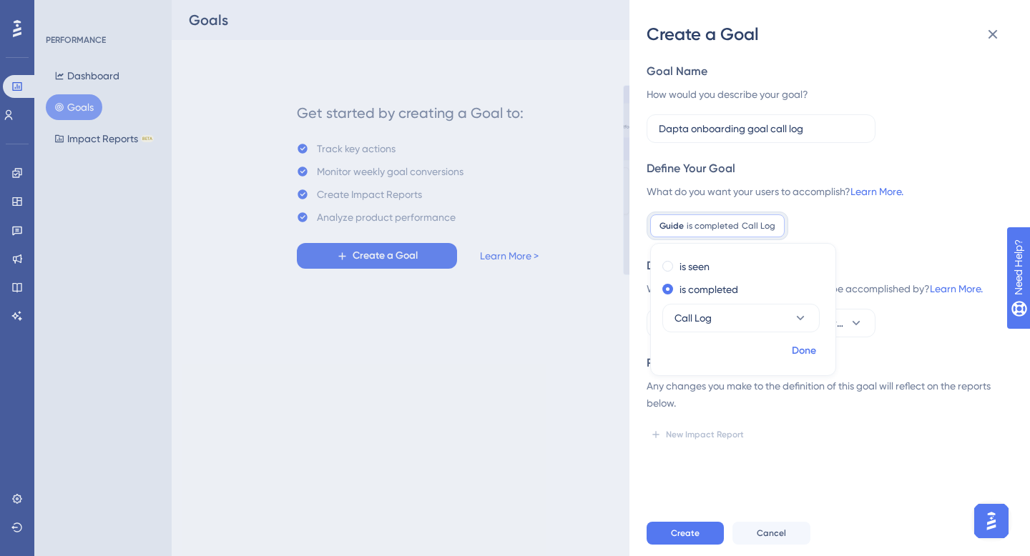
click at [802, 350] on span "Done" at bounding box center [804, 351] width 24 height 17
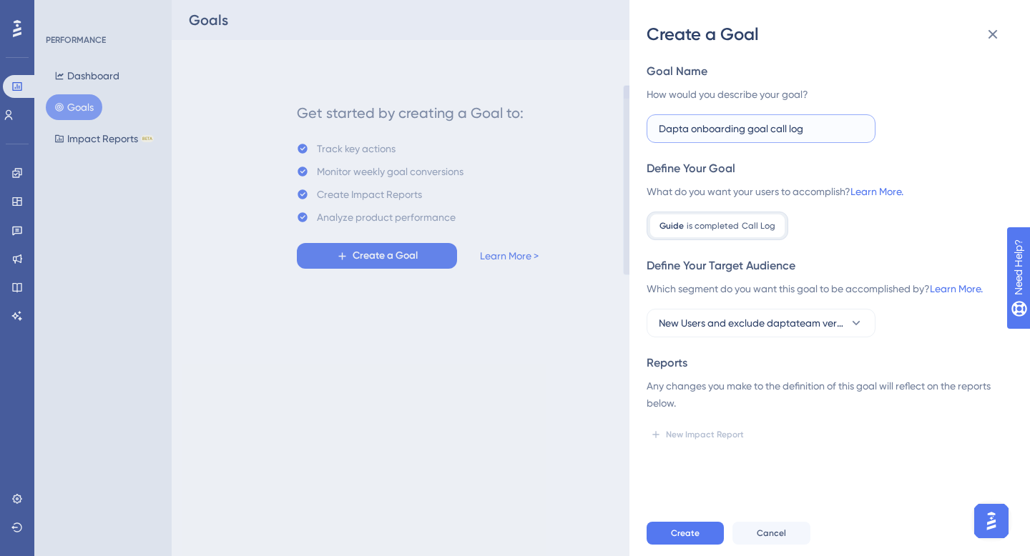
drag, startPoint x: 818, startPoint y: 128, endPoint x: 648, endPoint y: 129, distance: 170.2
click at [648, 129] on label "Dapta onboarding goal call log" at bounding box center [760, 128] width 229 height 29
click at [672, 538] on span "Create" at bounding box center [685, 533] width 29 height 11
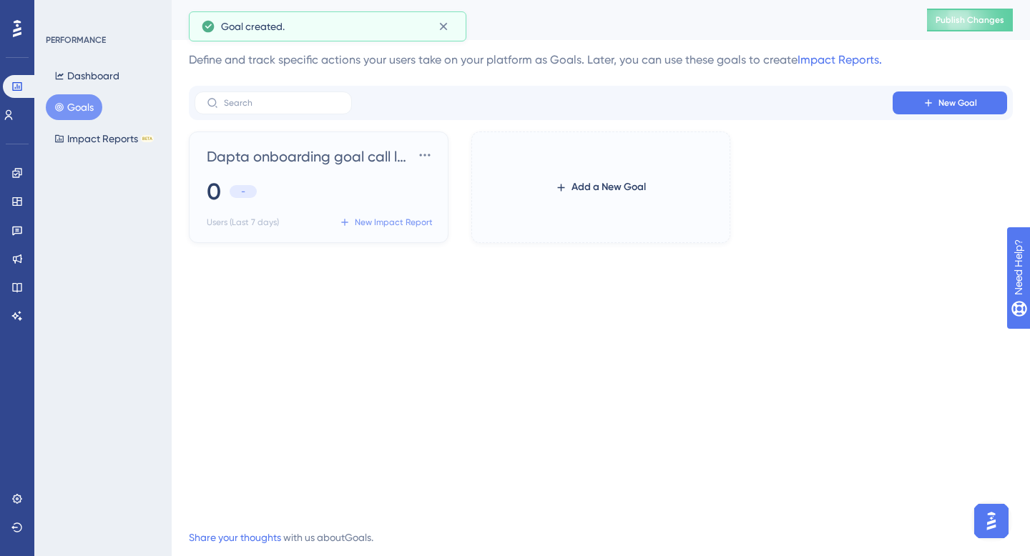
click at [380, 222] on span "New Impact Report" at bounding box center [394, 222] width 78 height 11
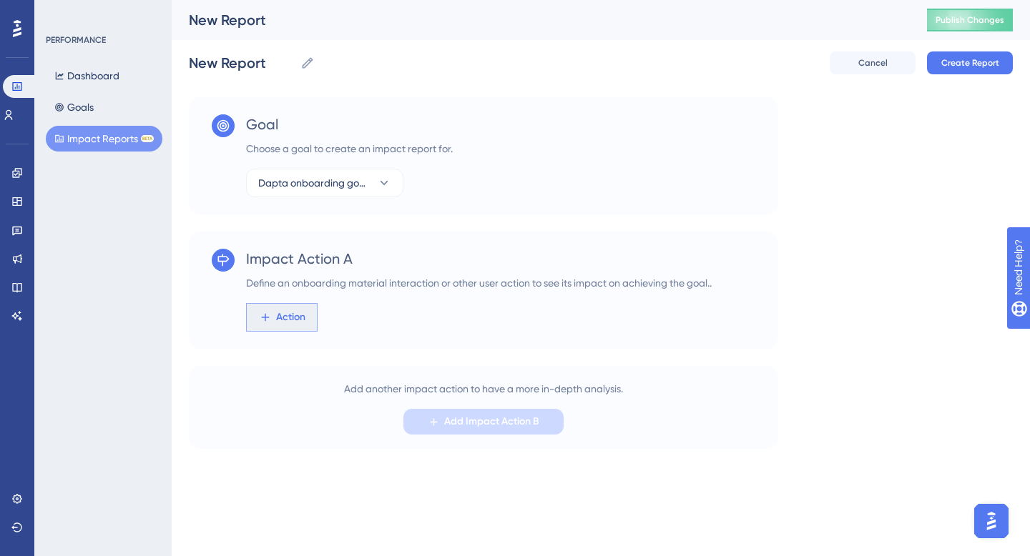
click at [304, 317] on span "Action" at bounding box center [290, 317] width 29 height 17
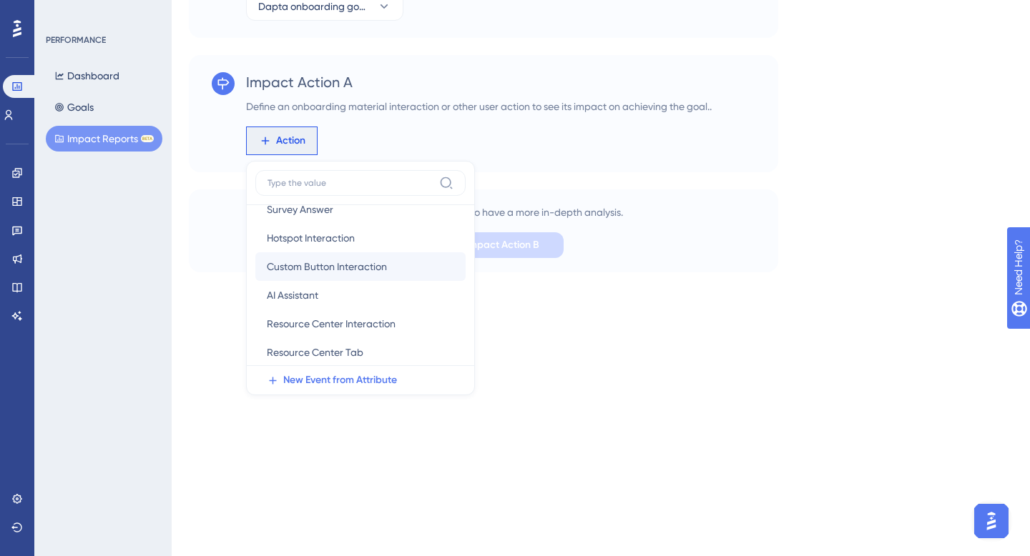
scroll to position [123, 0]
click at [317, 271] on span "Custom Button Interaction" at bounding box center [327, 268] width 120 height 17
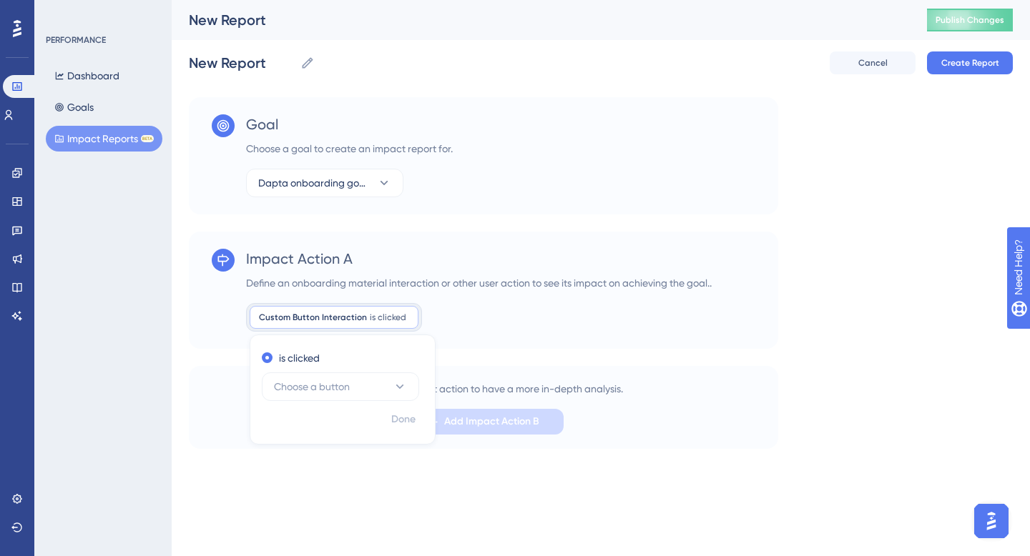
scroll to position [0, 0]
click at [314, 389] on span "Choose a button" at bounding box center [312, 386] width 76 height 17
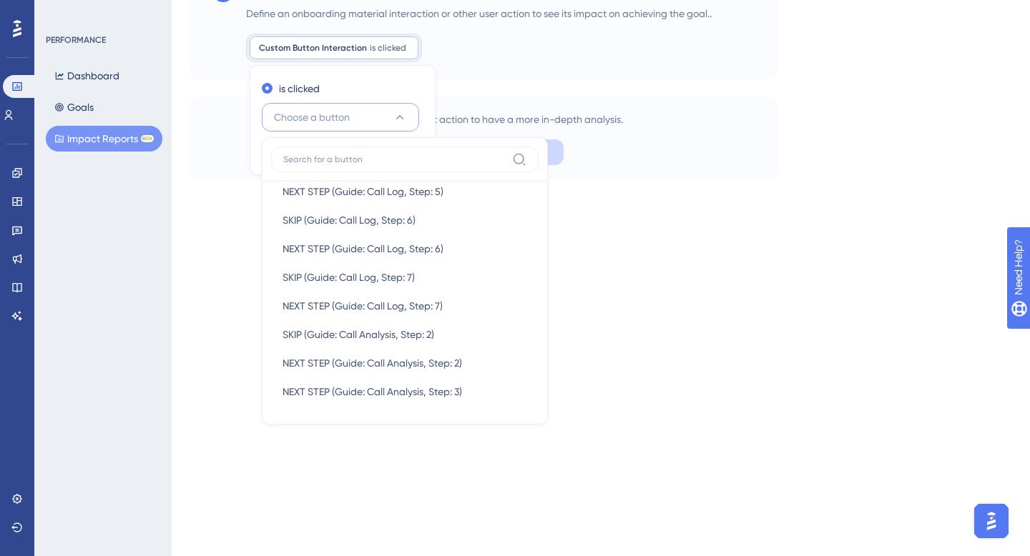
scroll to position [498, 0]
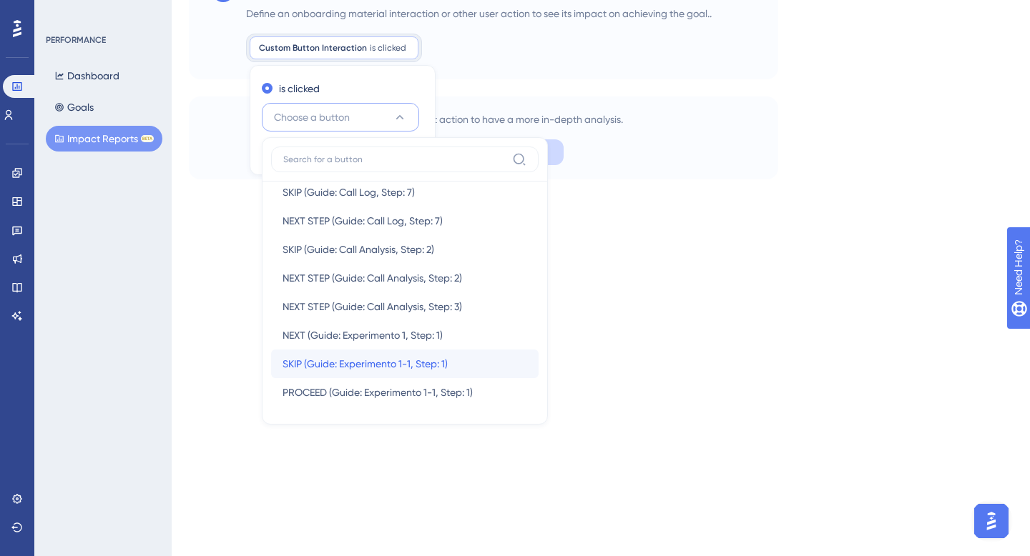
click at [317, 374] on button "SKIP (Guide: Experimento 1-1, Step: 1) SKIP (Guide: Experimento 1-1, Step: 1)" at bounding box center [404, 364] width 267 height 29
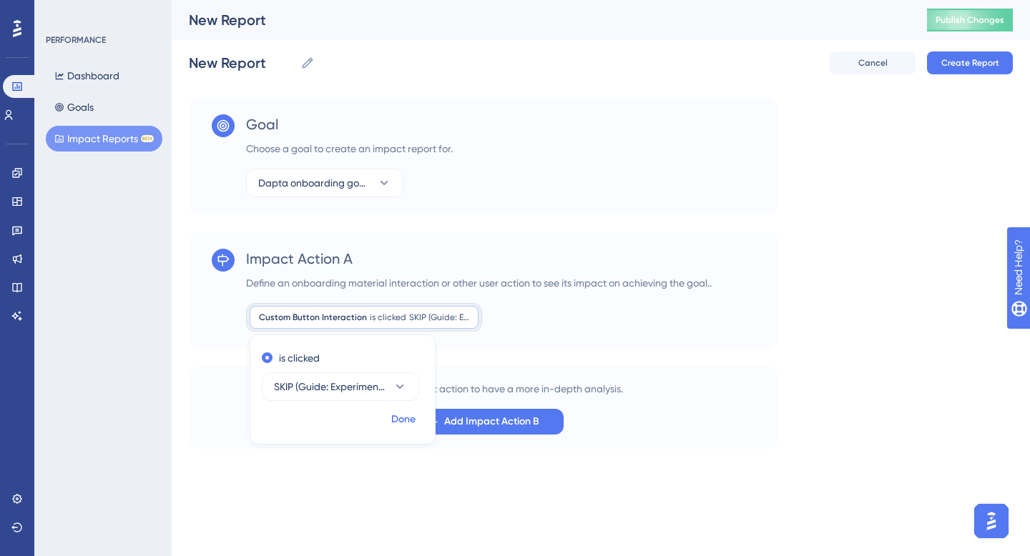
click at [414, 422] on span "Done" at bounding box center [403, 419] width 24 height 17
click at [952, 69] on button "Create Report" at bounding box center [970, 62] width 86 height 23
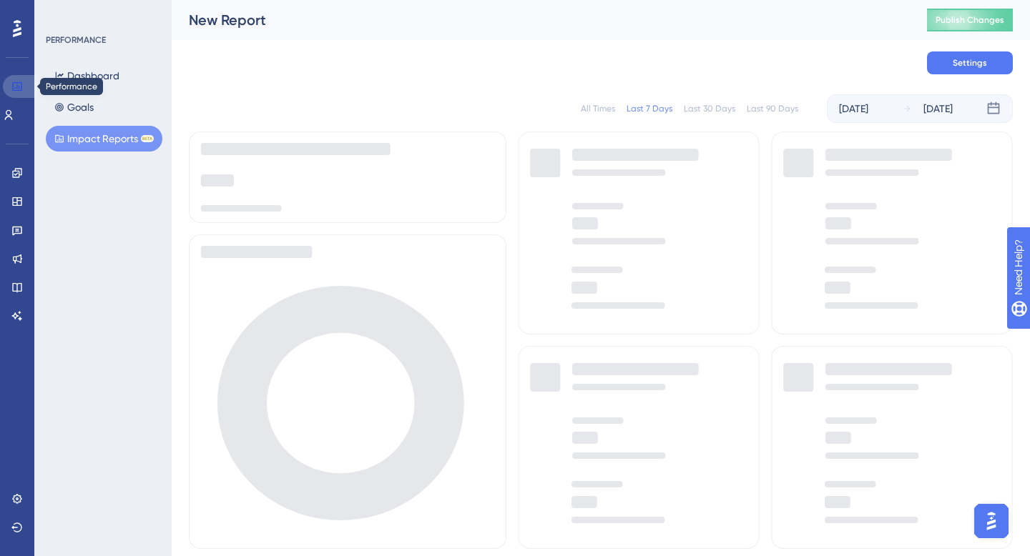
click at [19, 88] on icon at bounding box center [16, 86] width 11 height 11
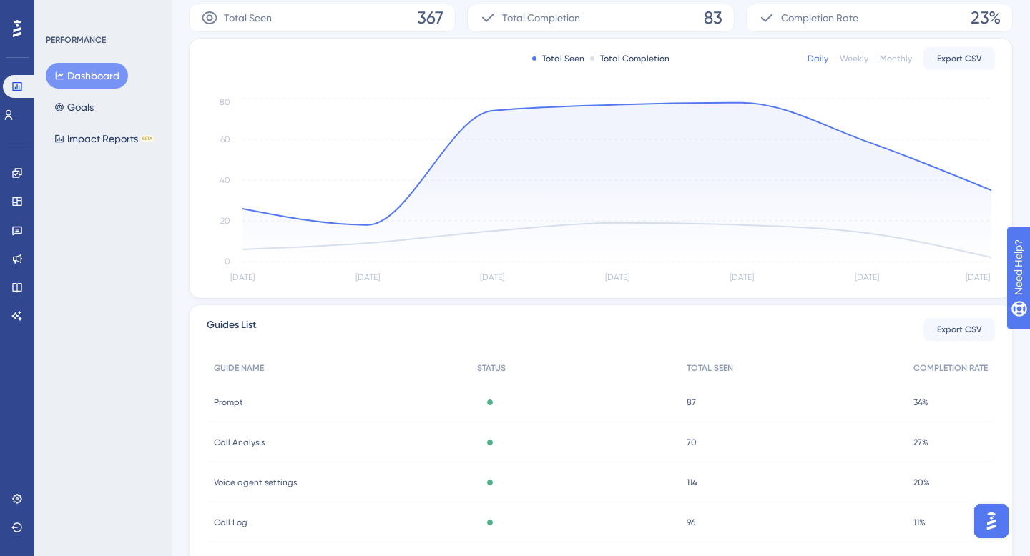
scroll to position [258, 0]
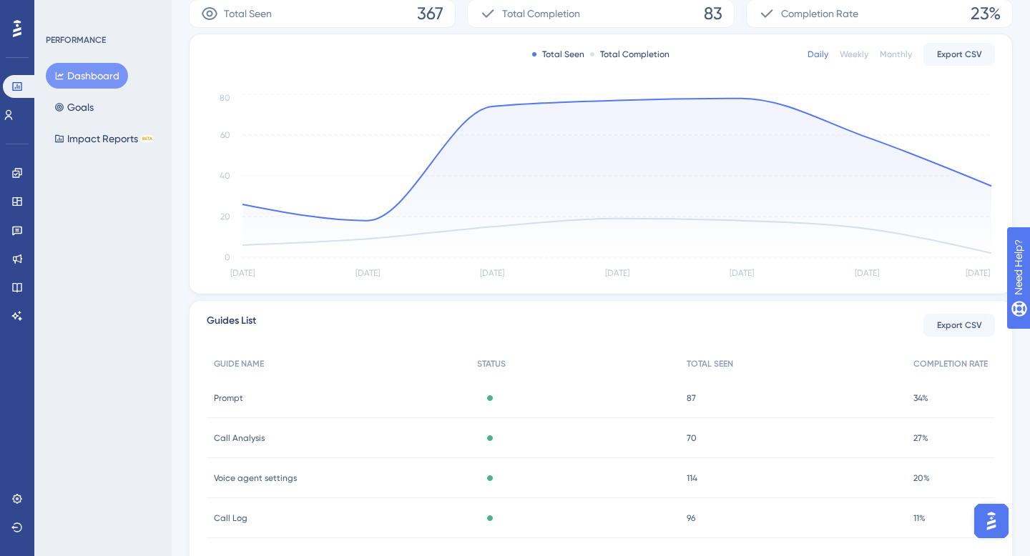
click at [591, 51] on div "Total Completion" at bounding box center [629, 54] width 79 height 11
click at [533, 51] on div "Total Seen" at bounding box center [558, 54] width 52 height 11
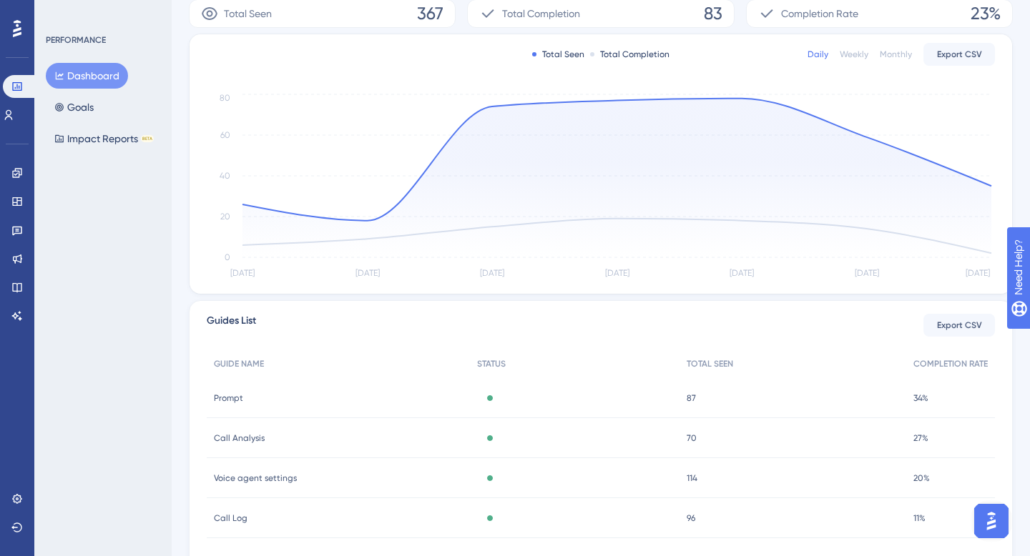
click at [922, 56] on div "Daily Weekly Monthly Export CSV" at bounding box center [900, 54] width 187 height 23
click at [937, 60] on button "Export CSV" at bounding box center [959, 54] width 72 height 23
click at [776, 6] on div "Completion Rate" at bounding box center [808, 13] width 100 height 17
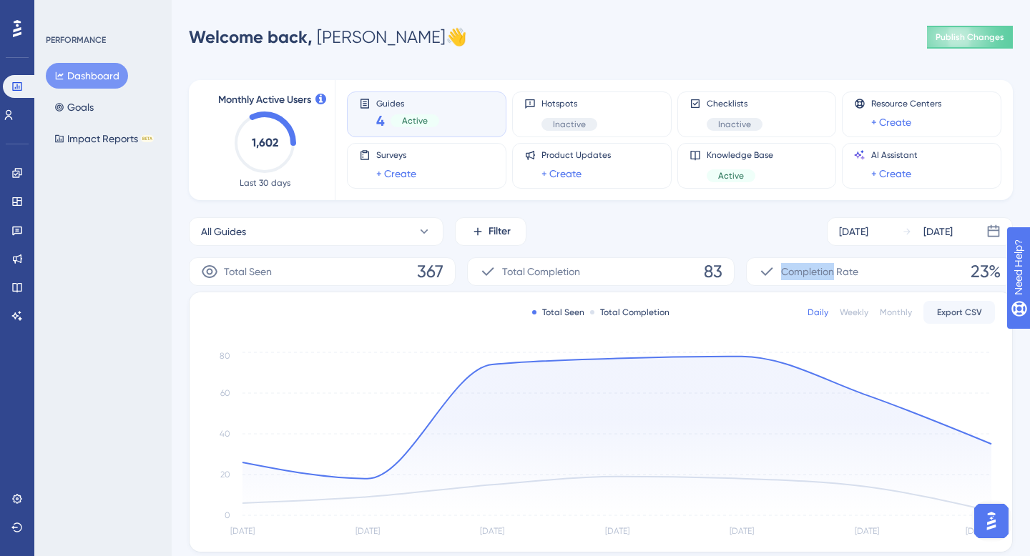
scroll to position [315, 0]
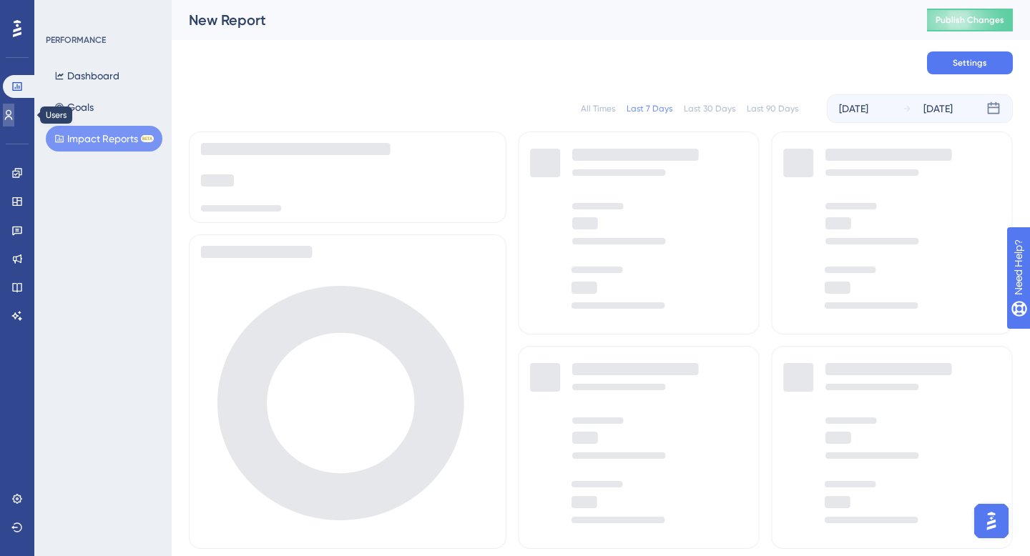
click at [13, 119] on icon at bounding box center [9, 115] width 8 height 10
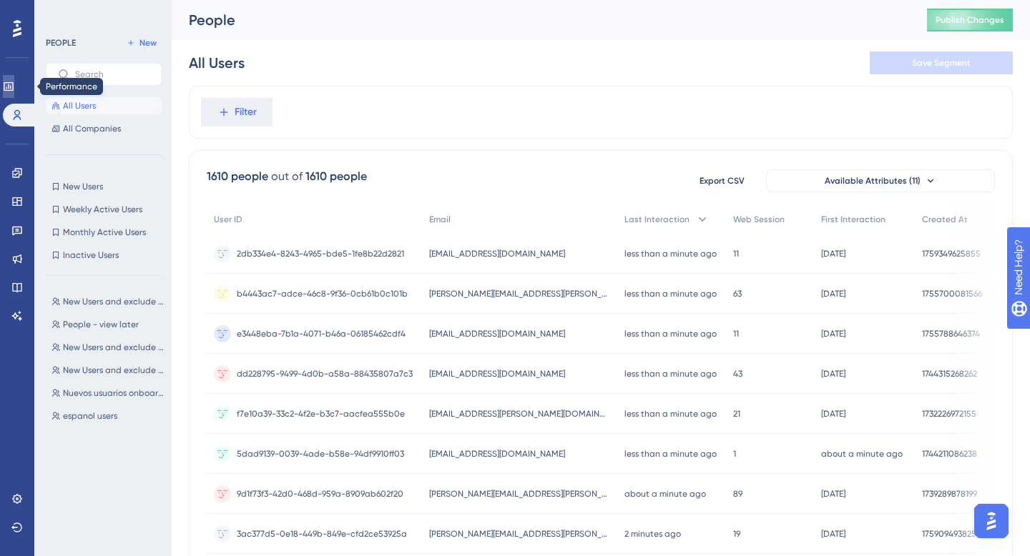
click at [8, 92] on link at bounding box center [8, 86] width 11 height 23
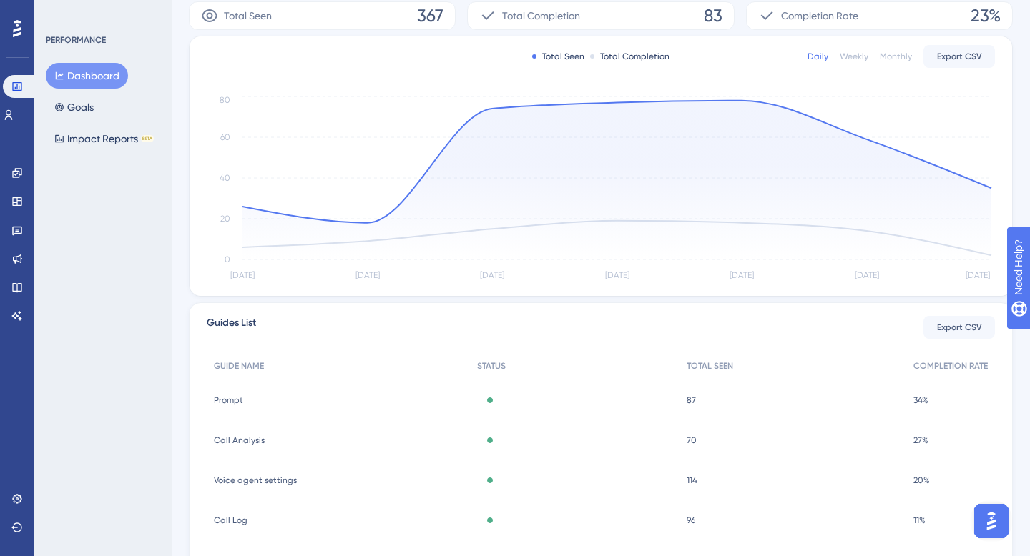
scroll to position [159, 0]
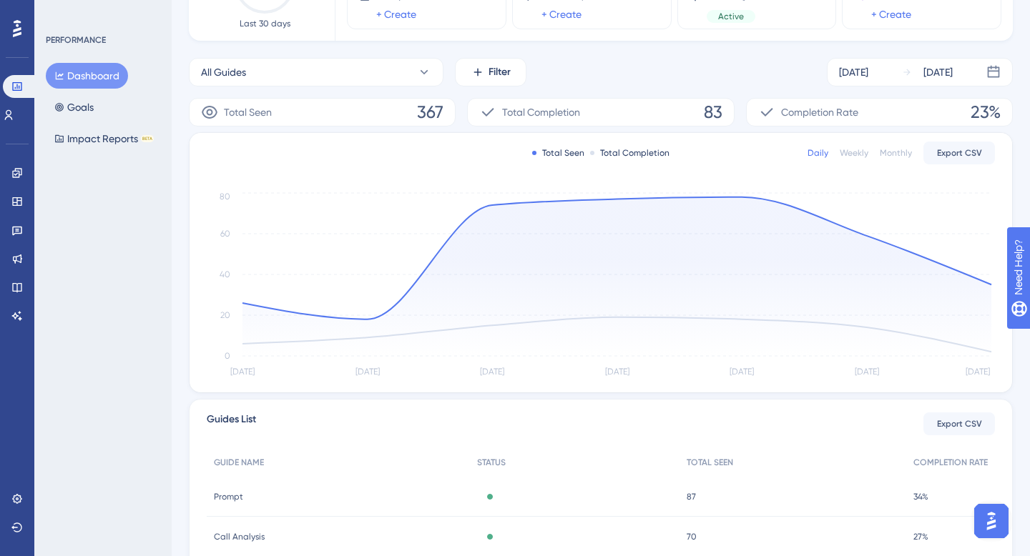
click at [568, 98] on div "Total Completion 83" at bounding box center [600, 112] width 267 height 29
click at [567, 98] on div "Total Completion 83" at bounding box center [600, 112] width 267 height 29
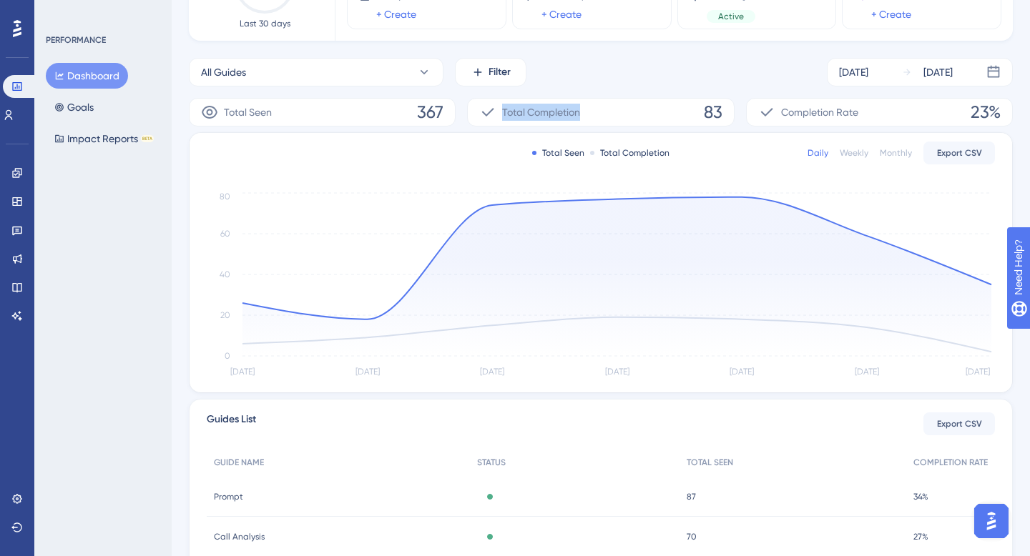
click at [567, 99] on div "Total Completion 83" at bounding box center [600, 112] width 267 height 29
click at [609, 112] on div "Total Completion 83" at bounding box center [600, 112] width 267 height 29
click at [611, 112] on div "Total Completion 83" at bounding box center [600, 112] width 267 height 29
click at [610, 112] on div "Total Completion 83" at bounding box center [600, 112] width 267 height 29
click at [392, 62] on button "All Guides" at bounding box center [316, 72] width 255 height 29
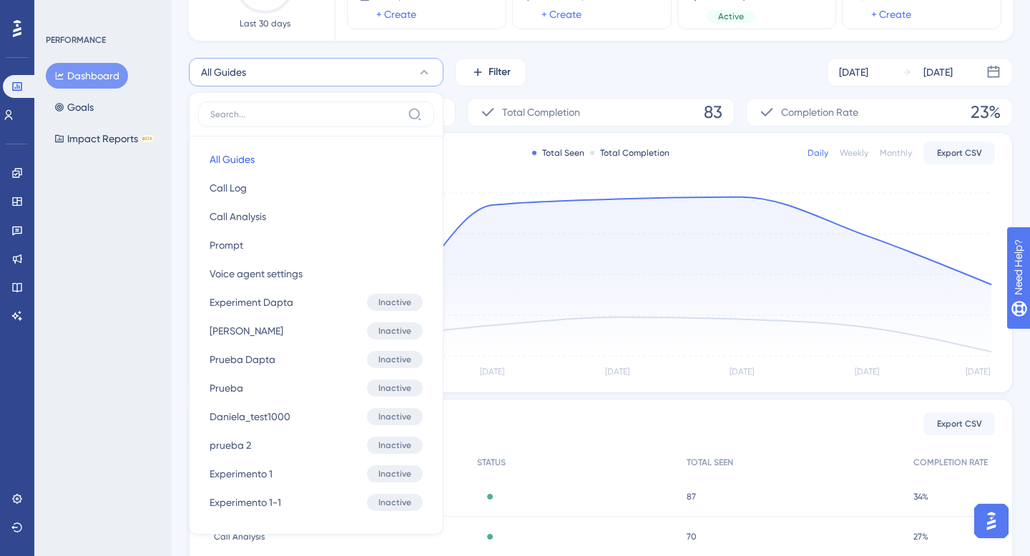
scroll to position [194, 0]
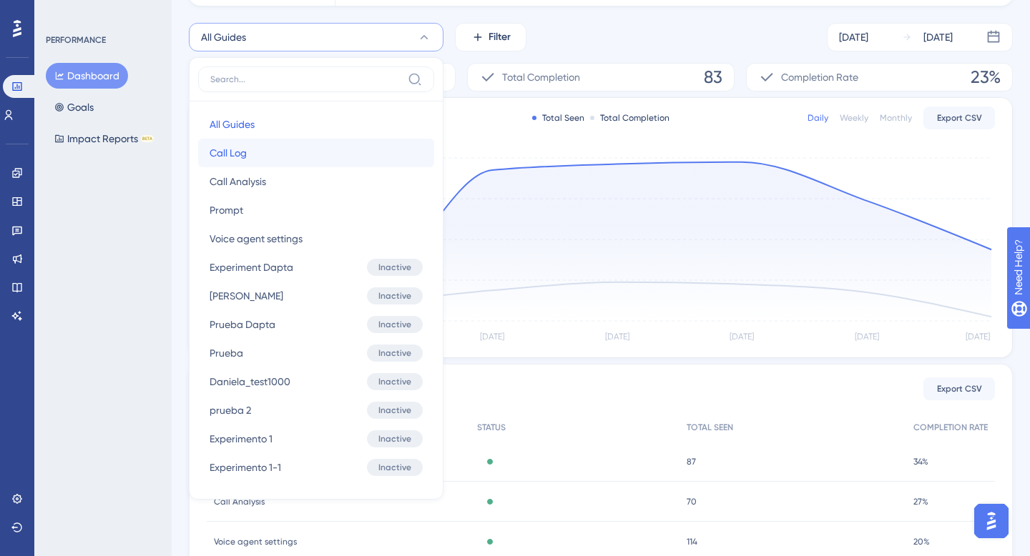
click at [300, 154] on button "Call Log Call Log" at bounding box center [316, 153] width 236 height 29
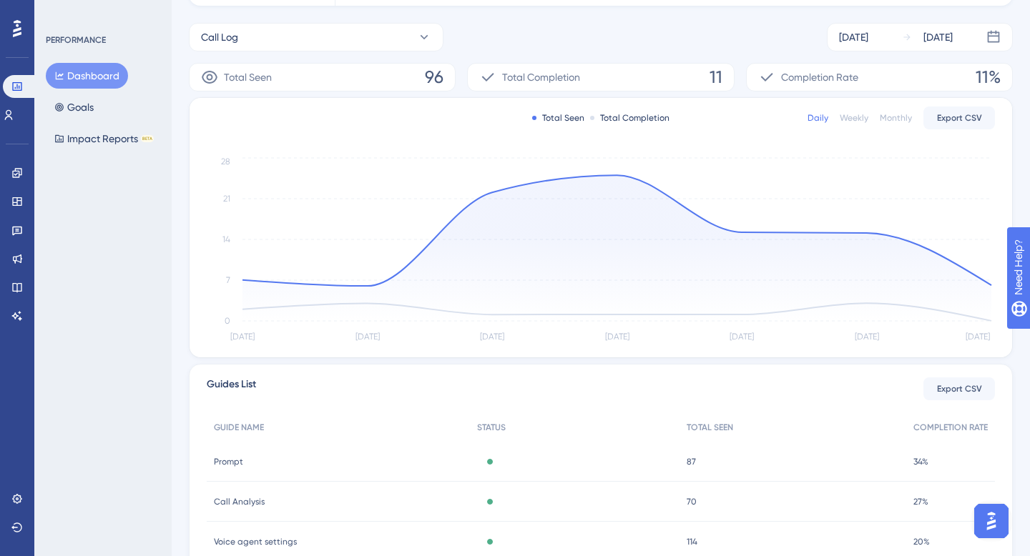
click at [513, 92] on div "Total Seen 96 Total Completion 11 Completion Rate 11% Total Seen Total Completi…" at bounding box center [601, 347] width 824 height 568
click at [315, 44] on button "Call Log" at bounding box center [316, 37] width 255 height 29
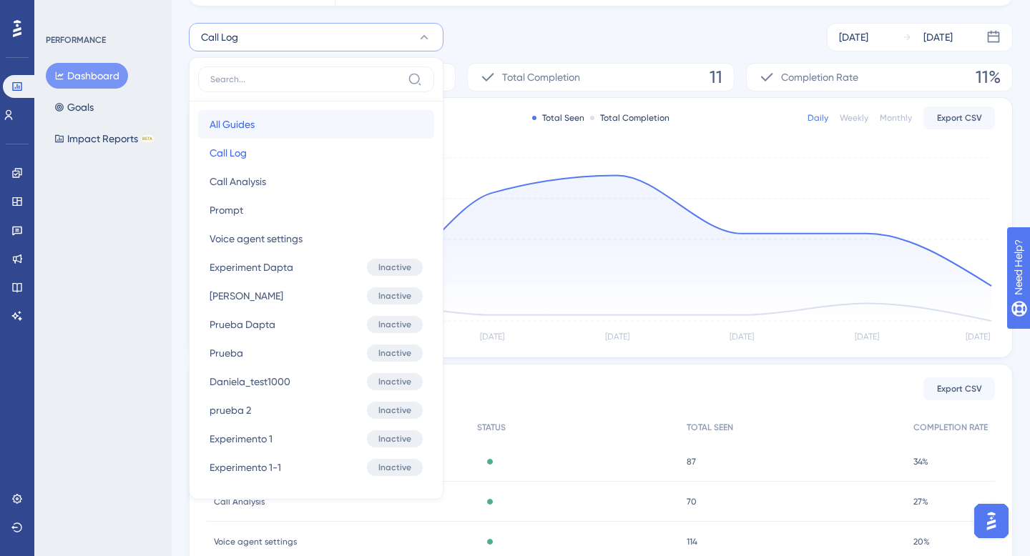
click at [267, 124] on button "All Guides All Guides" at bounding box center [316, 124] width 236 height 29
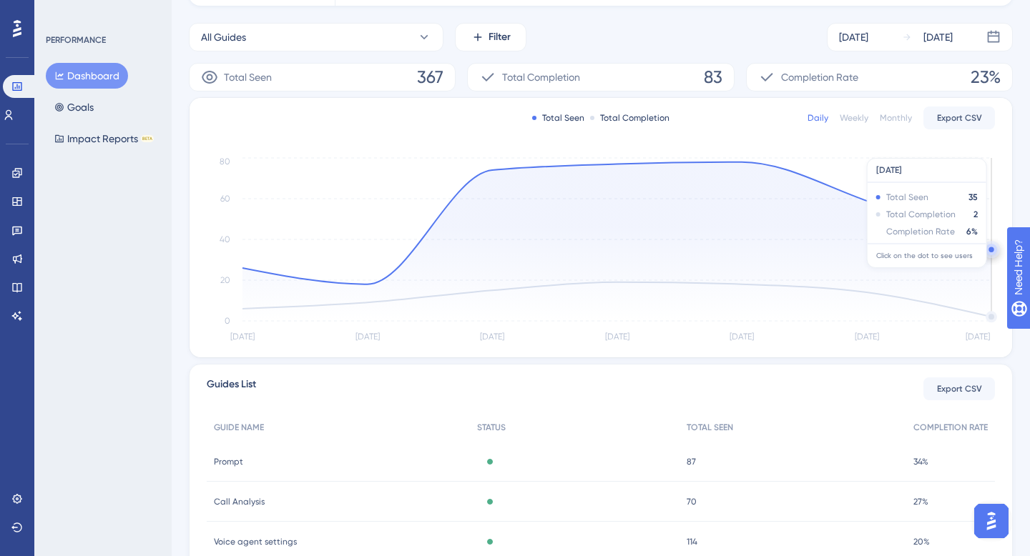
click at [990, 252] on circle at bounding box center [990, 249] width 5 height 5
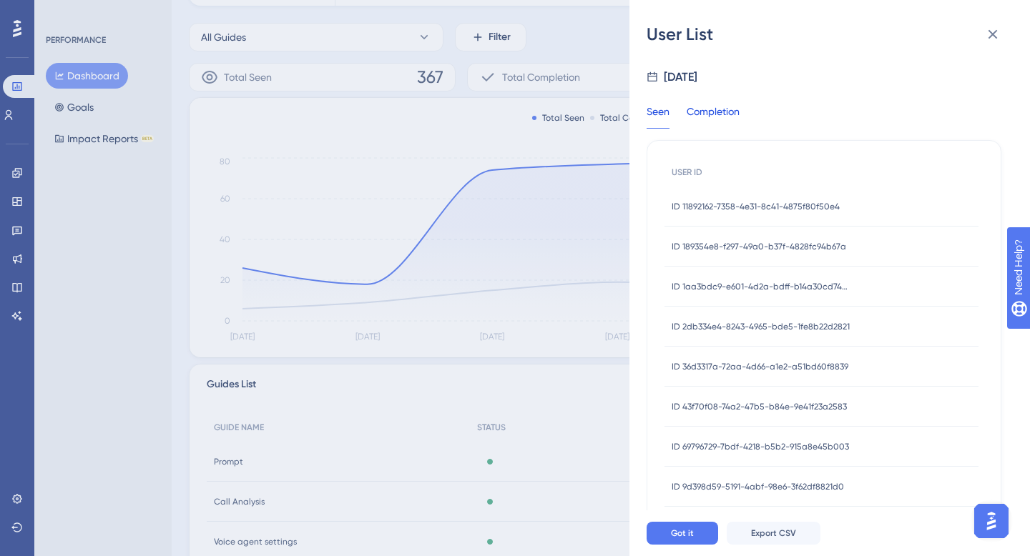
click at [727, 110] on div "Completion" at bounding box center [712, 116] width 53 height 26
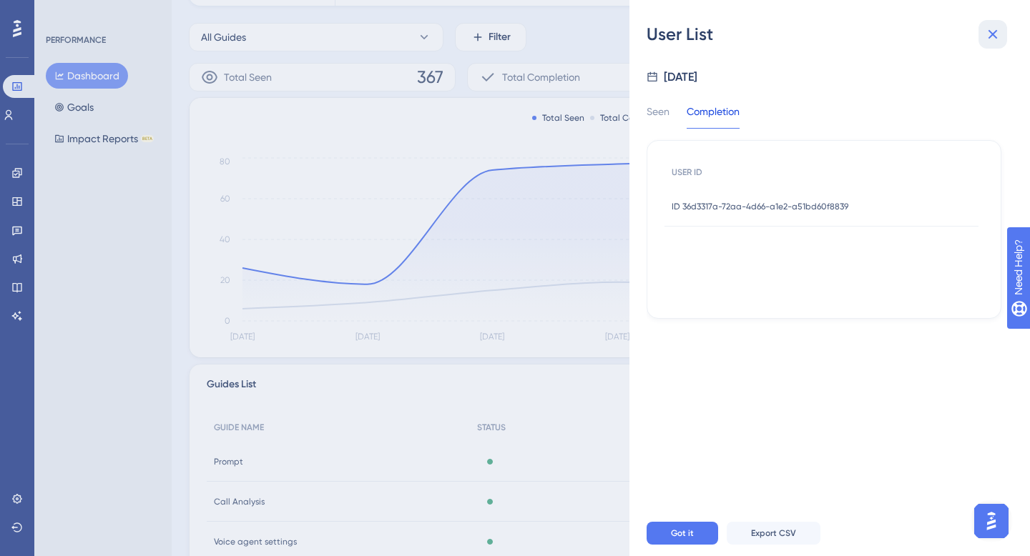
click at [1003, 39] on button at bounding box center [992, 34] width 29 height 29
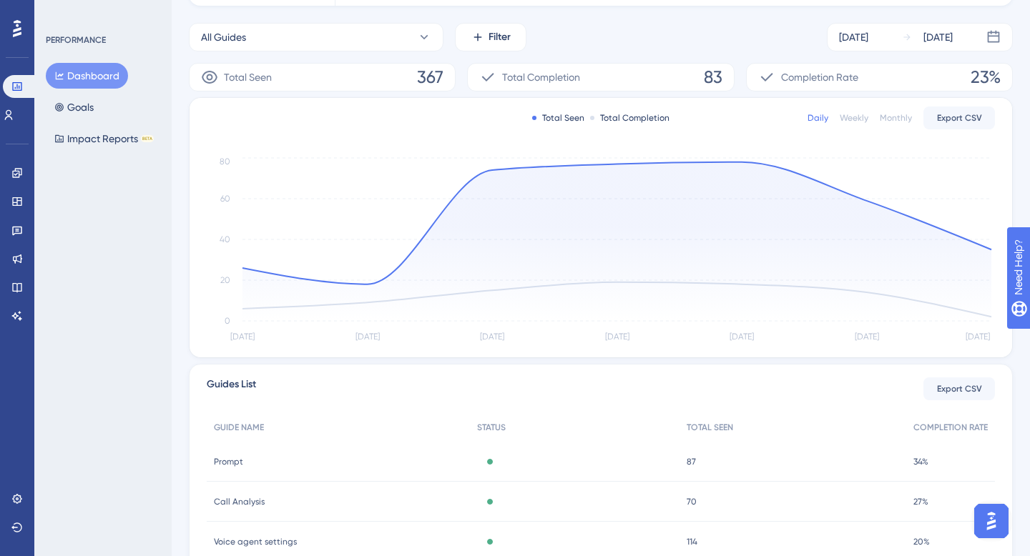
click at [894, 118] on div "Monthly" at bounding box center [896, 117] width 32 height 11
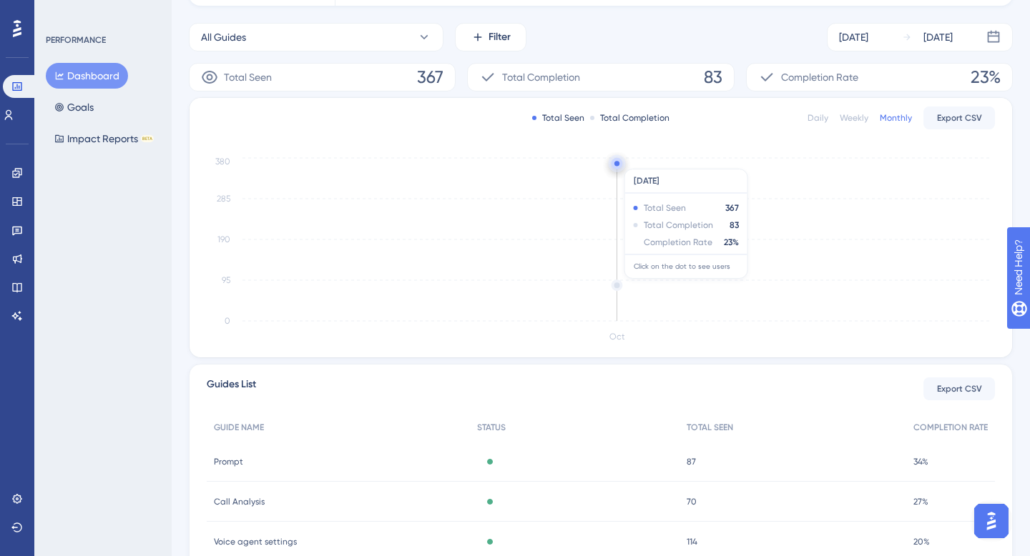
click at [611, 162] on circle at bounding box center [616, 163] width 11 height 11
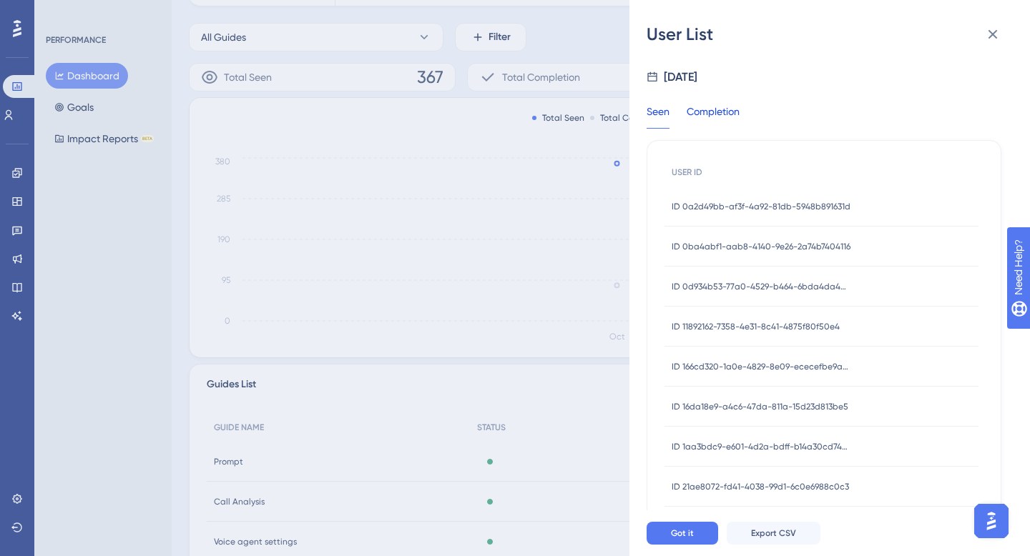
click at [737, 103] on div "Completion" at bounding box center [712, 116] width 53 height 26
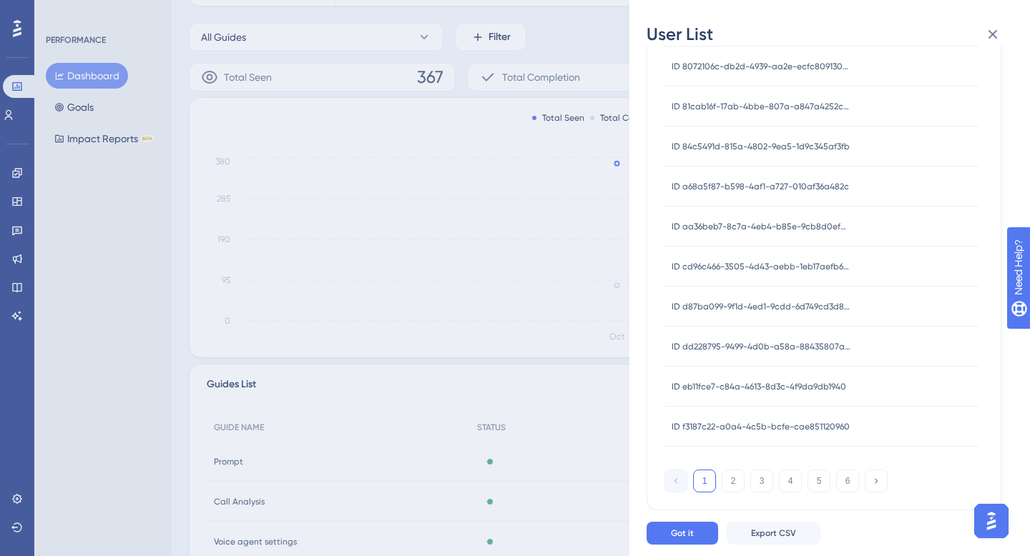
click at [743, 247] on div "ID cd96c466-3505-4d43-aebb-1eb17aefb699 ID cd96c466-3505-4d43-aebb-1eb17aefb699" at bounding box center [760, 267] width 179 height 40
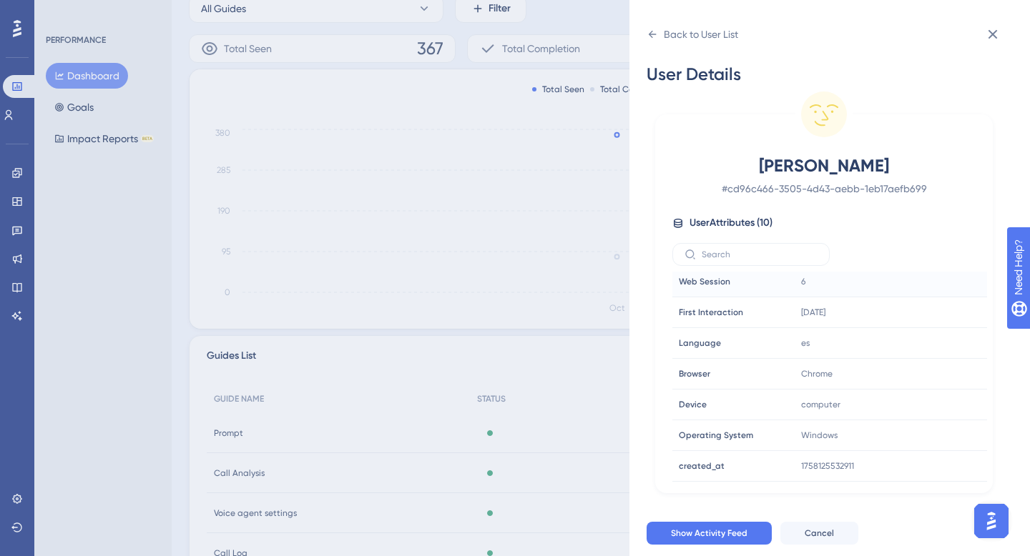
scroll to position [0, 0]
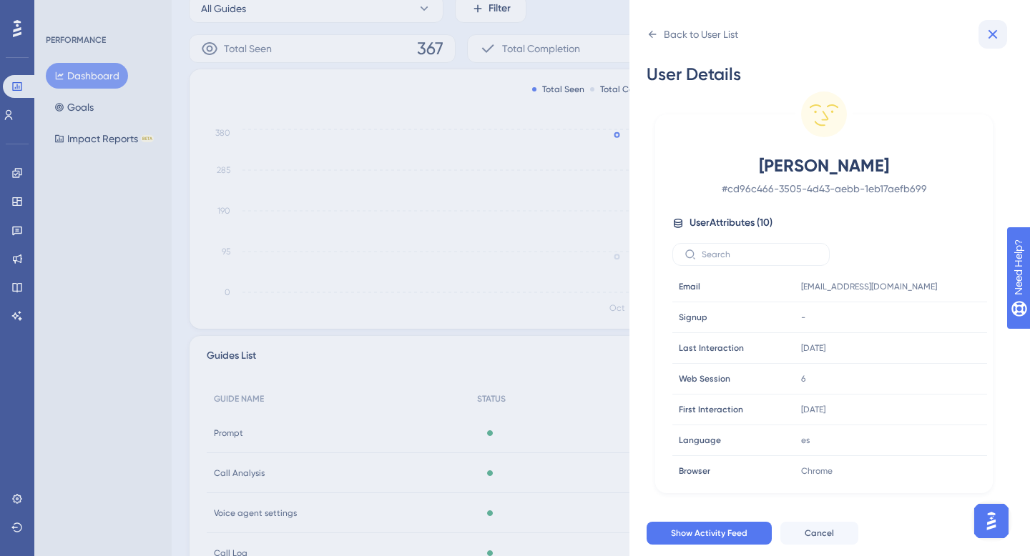
click at [995, 34] on icon at bounding box center [992, 34] width 17 height 17
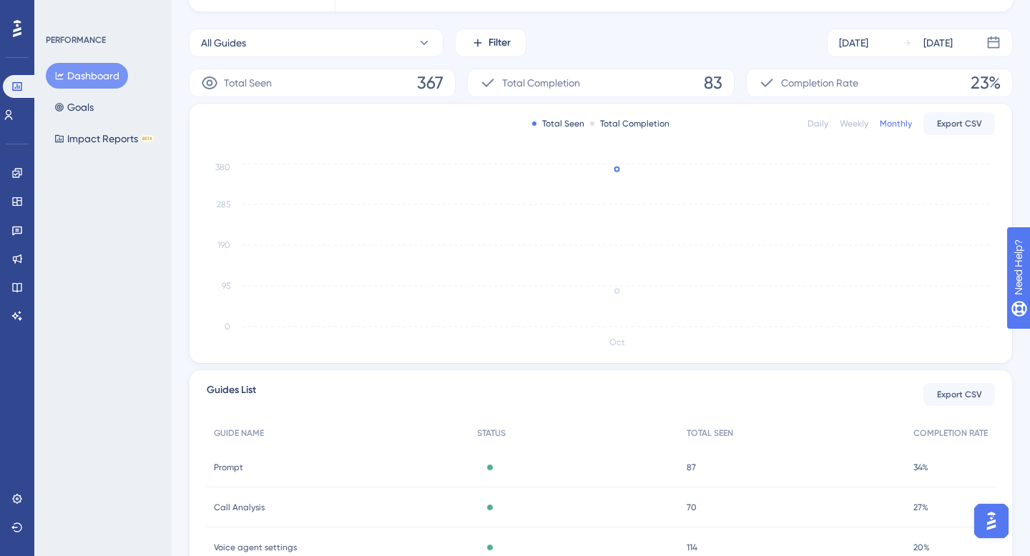
scroll to position [184, 0]
